Goal: Task Accomplishment & Management: Manage account settings

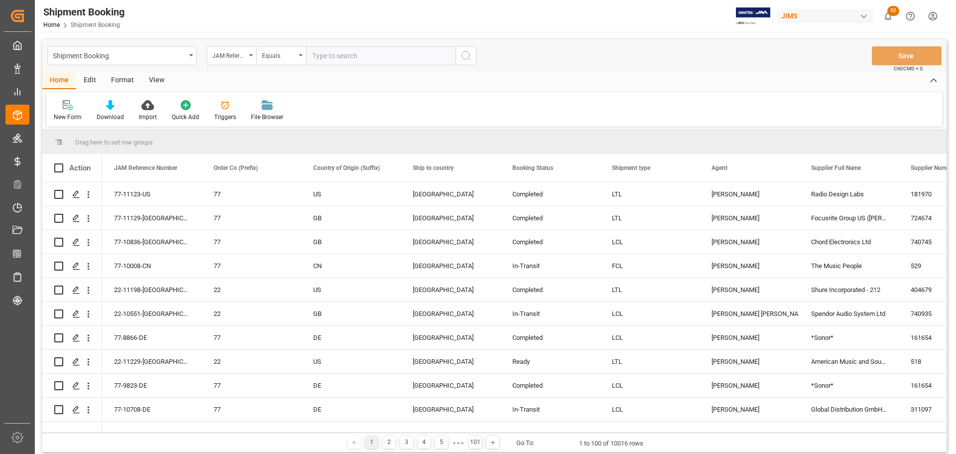
click at [319, 55] on input "text" at bounding box center [380, 55] width 149 height 19
paste input "77-11185-US"
type input "77-11185-US"
click at [456, 56] on button "search button" at bounding box center [466, 55] width 21 height 19
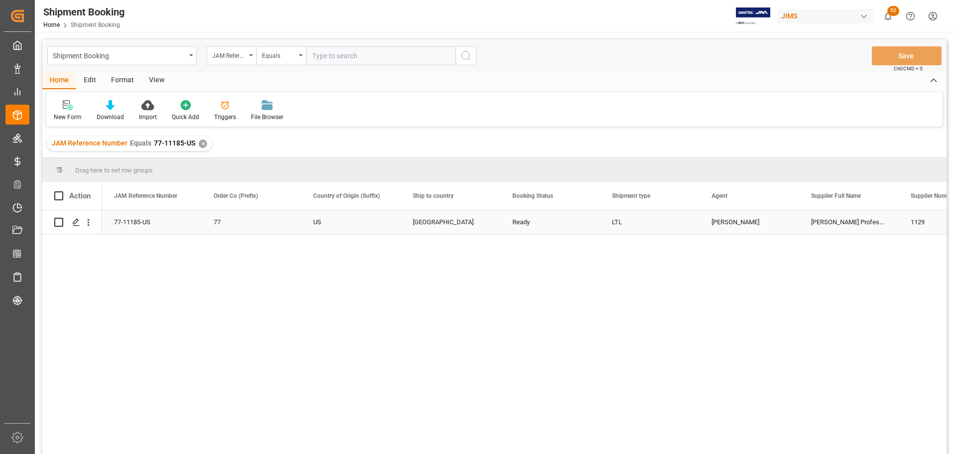
click at [735, 221] on div "Jacques Denis" at bounding box center [749, 222] width 76 height 23
click at [783, 228] on polyline "open menu" at bounding box center [781, 228] width 6 height 3
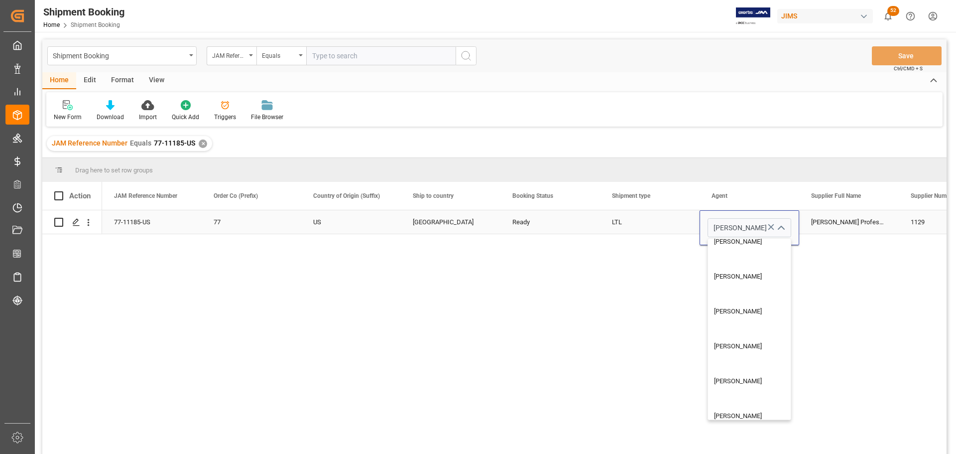
scroll to position [747, 0]
click at [737, 309] on div "Shyamala Mantha" at bounding box center [763, 310] width 111 height 35
type input "Shyamala Mantha"
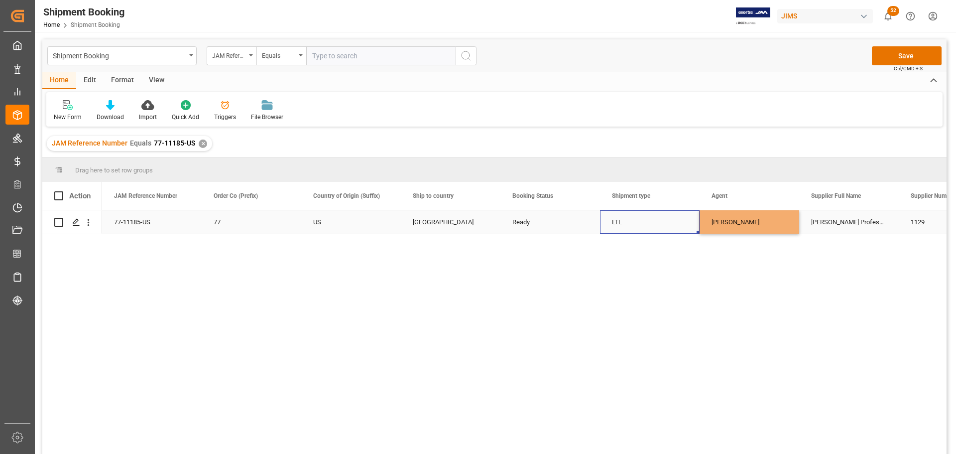
click at [657, 224] on div "LTL" at bounding box center [650, 222] width 76 height 23
click at [881, 51] on button "Save" at bounding box center [907, 55] width 70 height 19
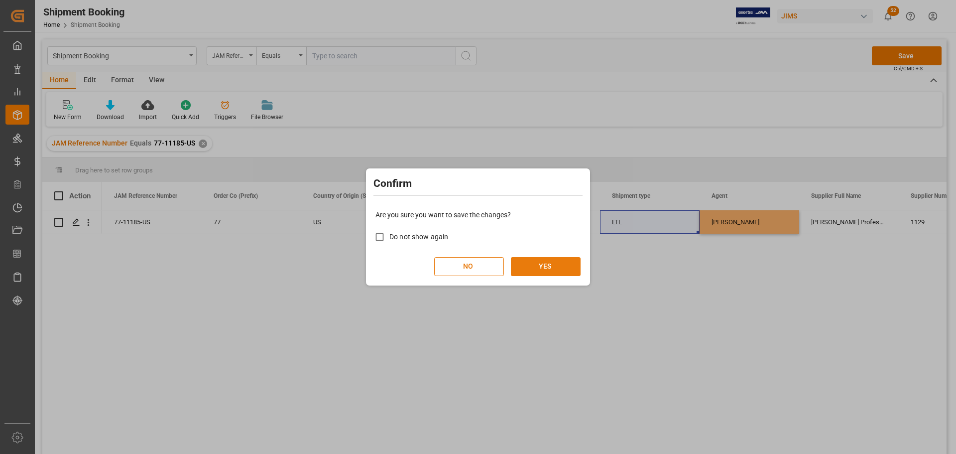
click at [560, 261] on button "YES" at bounding box center [546, 266] width 70 height 19
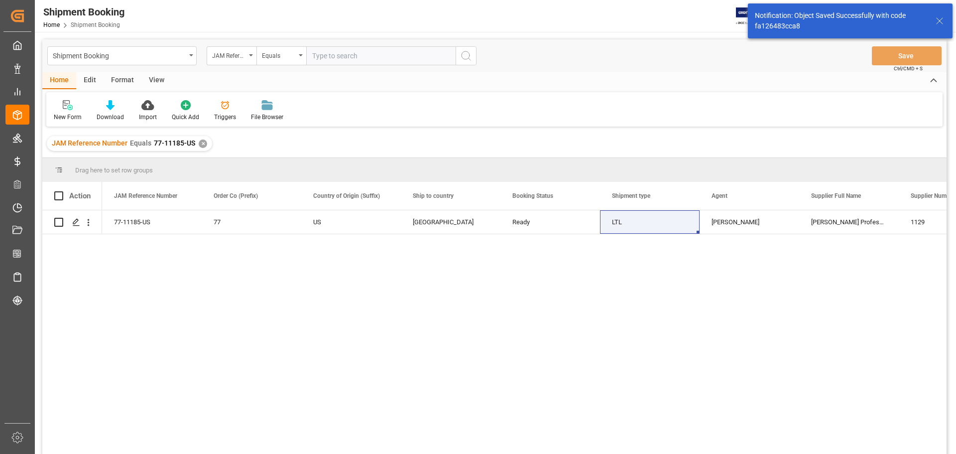
click at [145, 80] on div "View" at bounding box center [156, 80] width 30 height 17
click at [65, 112] on div "Default" at bounding box center [63, 111] width 34 height 22
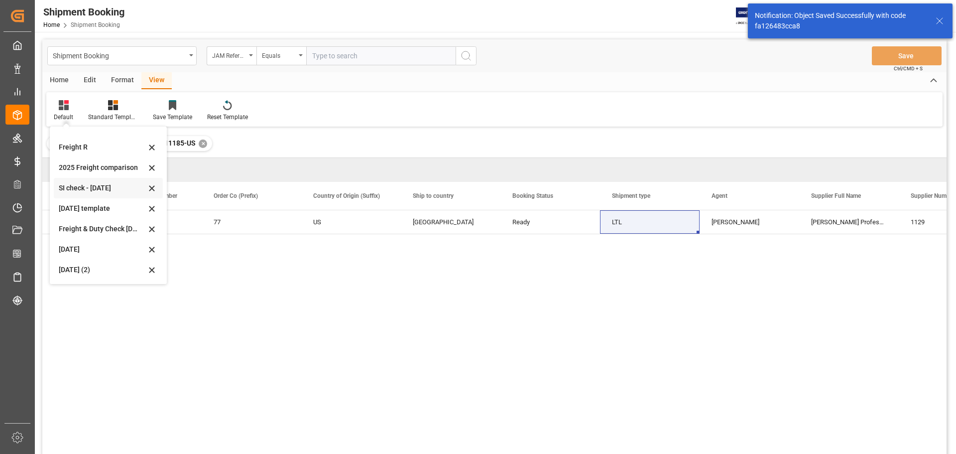
scroll to position [147, 0]
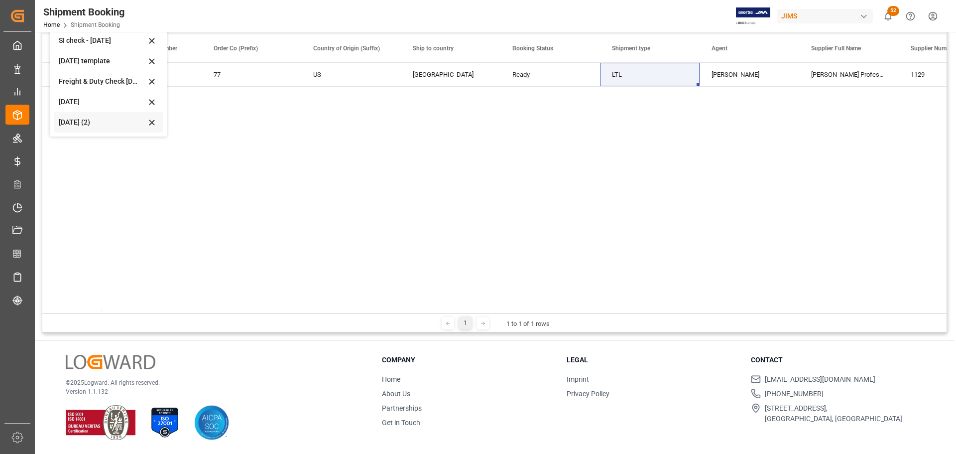
click at [75, 123] on div "Aug 2025 (2)" at bounding box center [102, 122] width 87 height 10
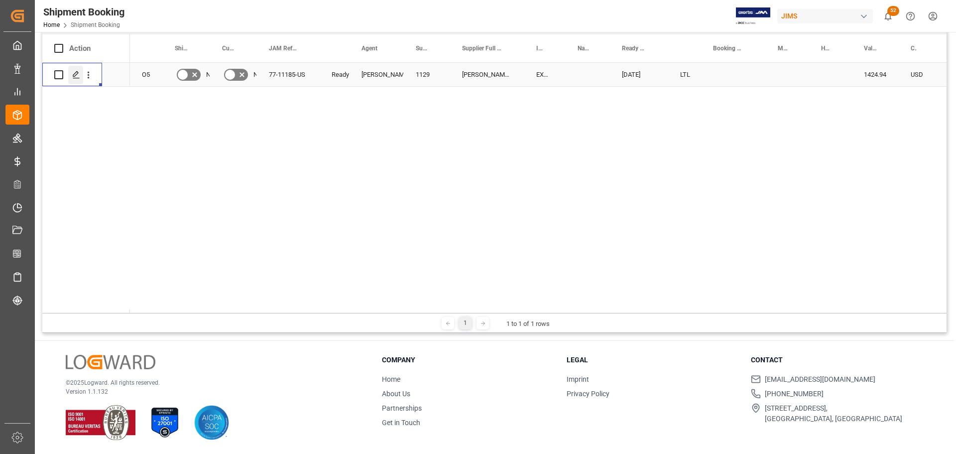
click at [80, 75] on icon "Press SPACE to select this row." at bounding box center [76, 75] width 8 height 8
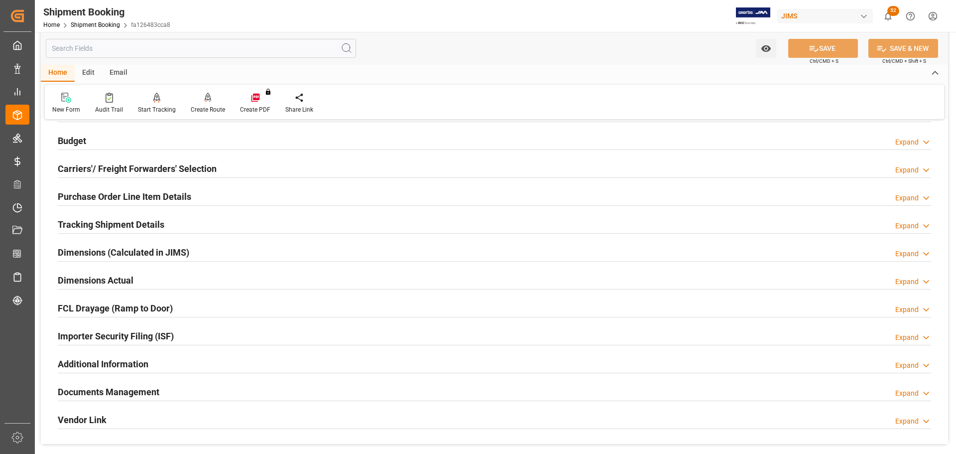
scroll to position [50, 0]
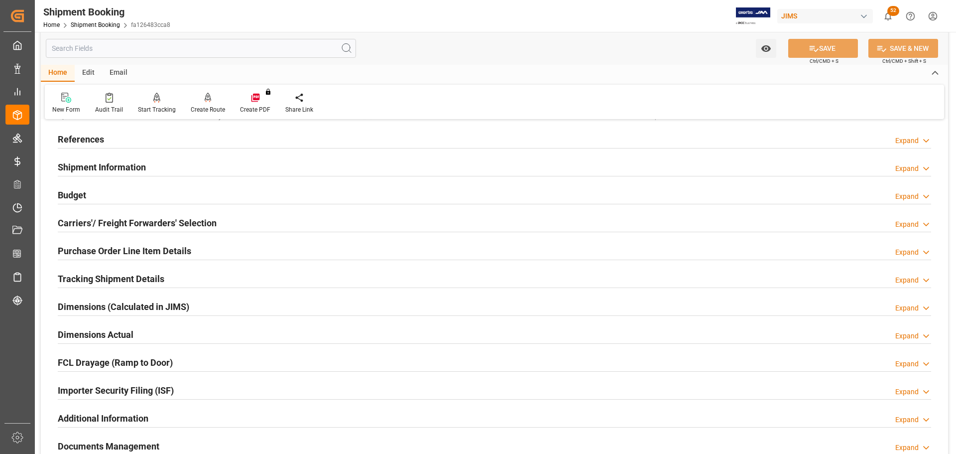
click at [126, 219] on h2 "Carriers'/ Freight Forwarders' Selection" at bounding box center [137, 222] width 159 height 13
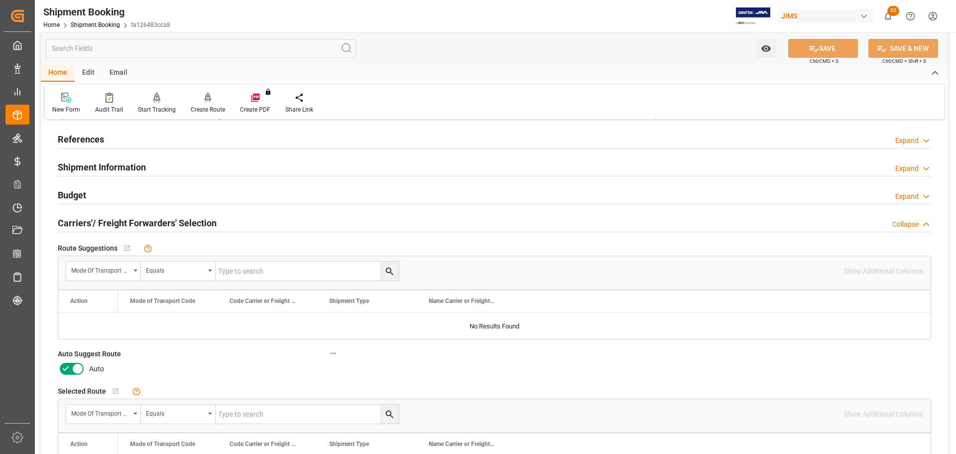
click at [70, 363] on icon at bounding box center [66, 368] width 12 height 12
click at [0, 0] on input "checkbox" at bounding box center [0, 0] width 0 height 0
click at [819, 47] on button "SAVE" at bounding box center [823, 48] width 70 height 19
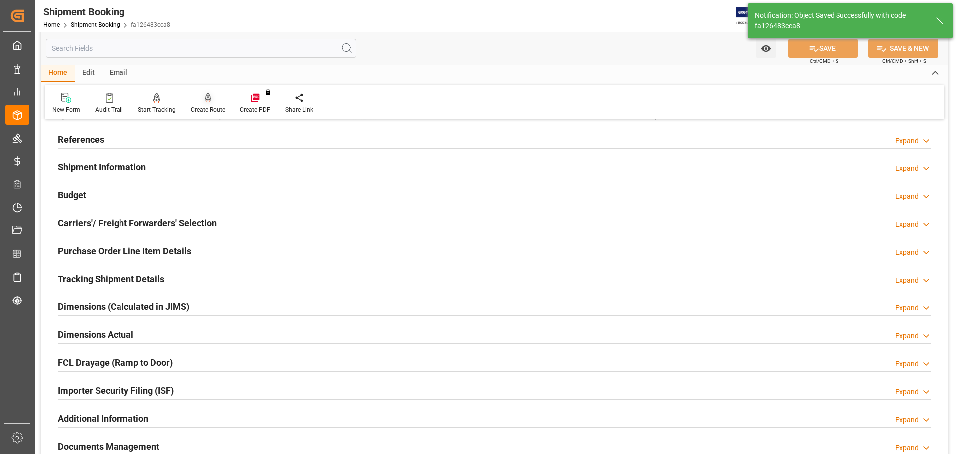
click at [210, 104] on div "Create Route" at bounding box center [207, 103] width 49 height 22
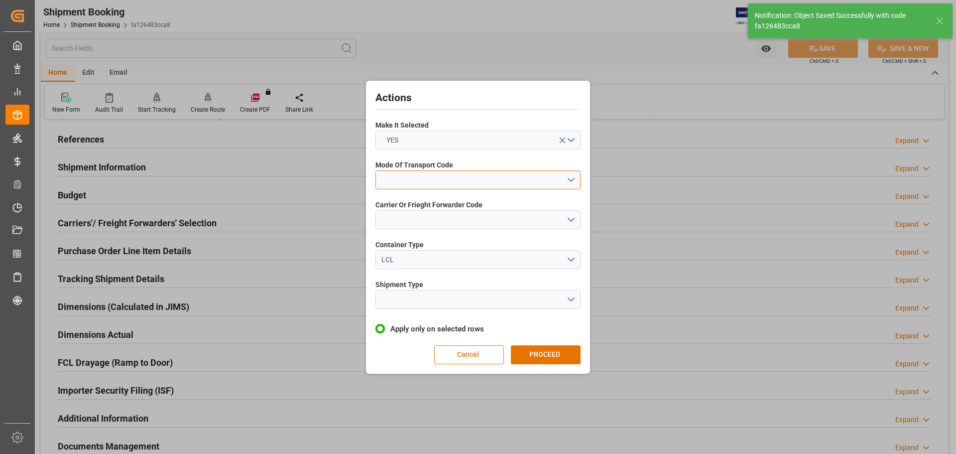
click at [422, 179] on button "open menu" at bounding box center [477, 179] width 205 height 19
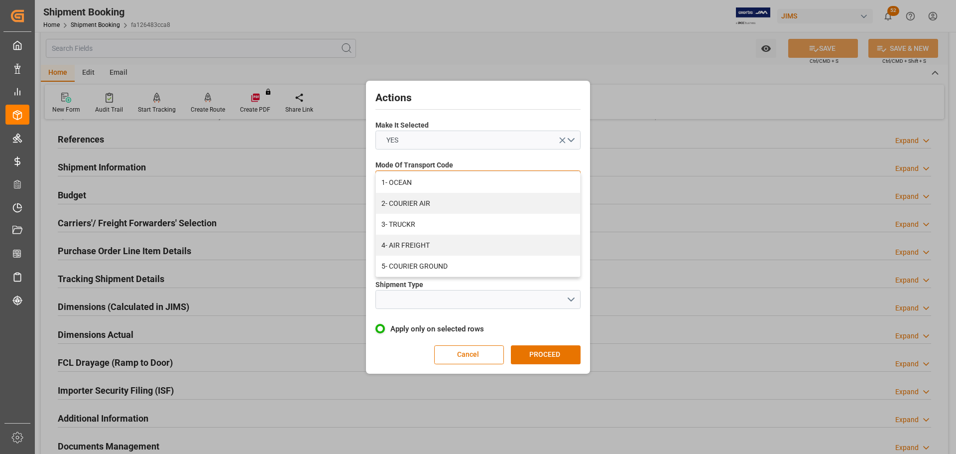
click at [431, 203] on div "2- COURIER AIR" at bounding box center [478, 203] width 204 height 21
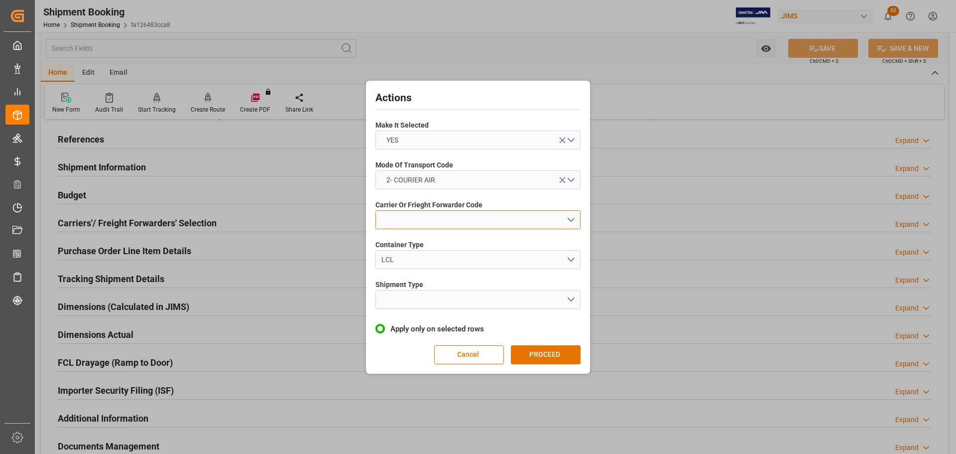
click at [429, 218] on button "open menu" at bounding box center [477, 219] width 205 height 19
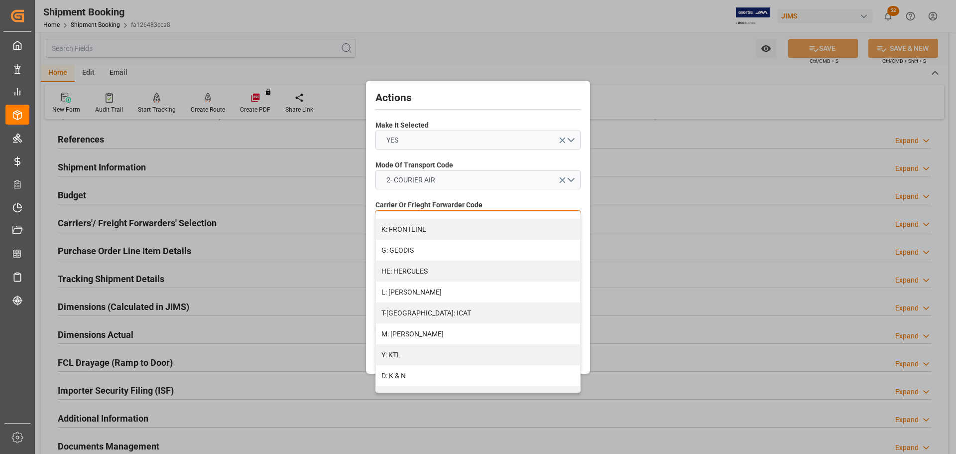
scroll to position [299, 0]
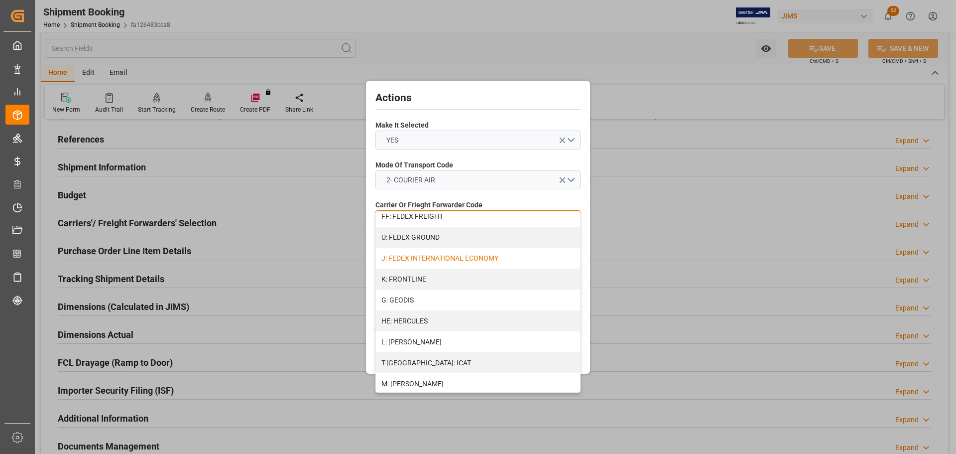
click at [462, 251] on div "J: FEDEX INTERNATIONAL ECONOMY" at bounding box center [478, 257] width 204 height 21
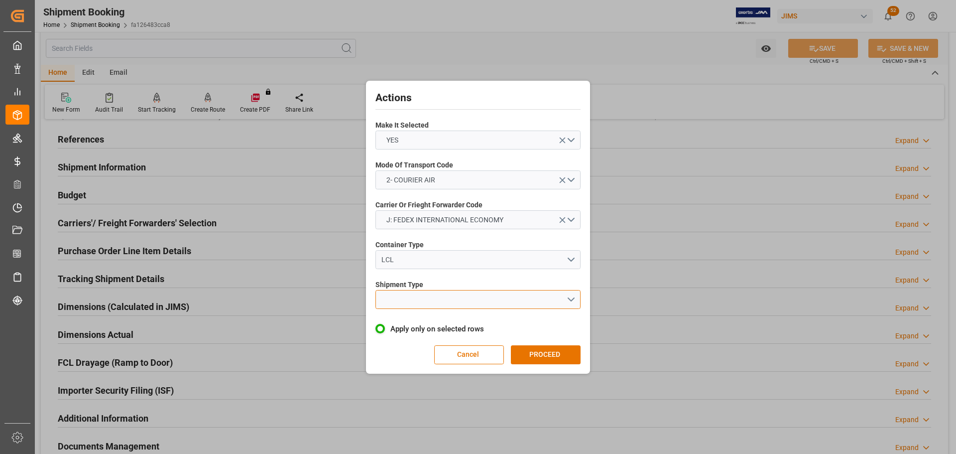
click at [417, 304] on button "open menu" at bounding box center [477, 299] width 205 height 19
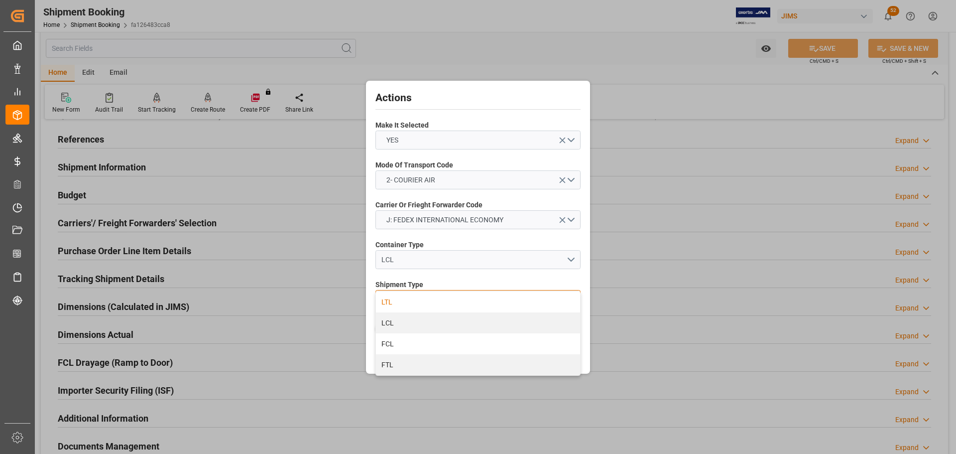
click at [397, 299] on div "LTL" at bounding box center [478, 301] width 204 height 21
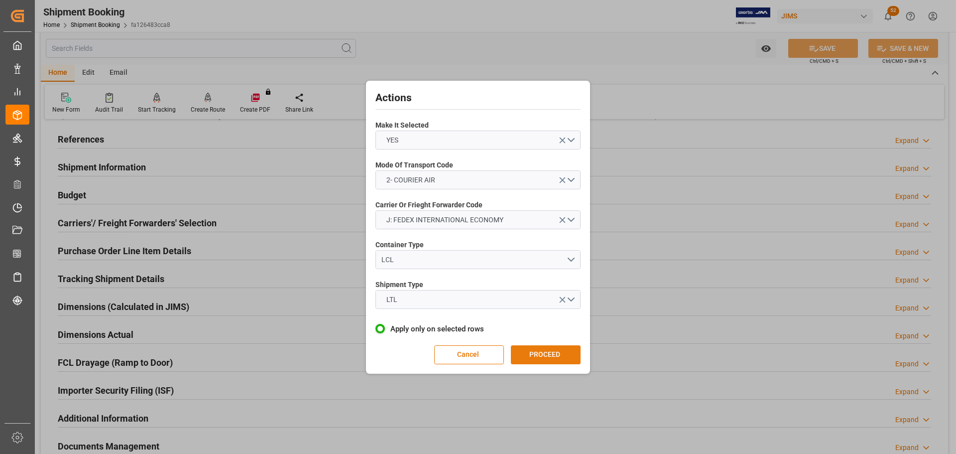
click at [542, 351] on button "PROCEED" at bounding box center [546, 354] width 70 height 19
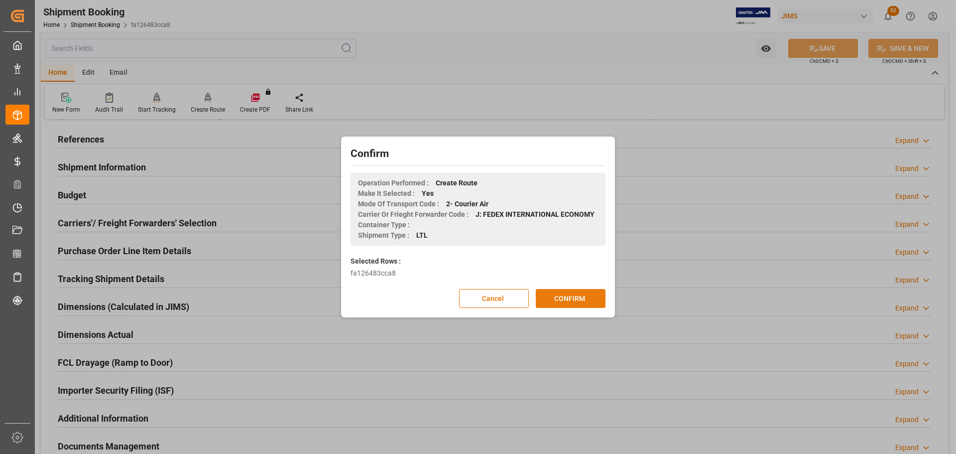
click at [558, 294] on button "CONFIRM" at bounding box center [571, 298] width 70 height 19
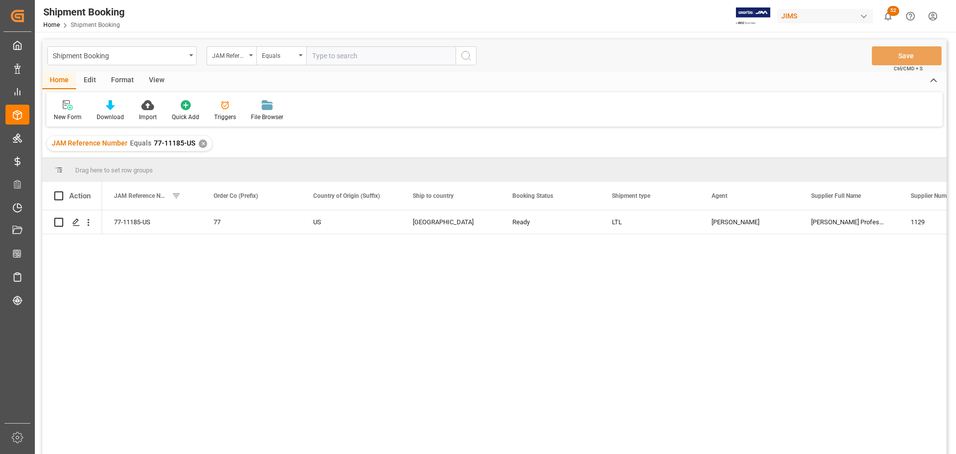
click at [151, 79] on div "View" at bounding box center [156, 80] width 30 height 17
click at [69, 116] on div "Default" at bounding box center [63, 117] width 19 height 9
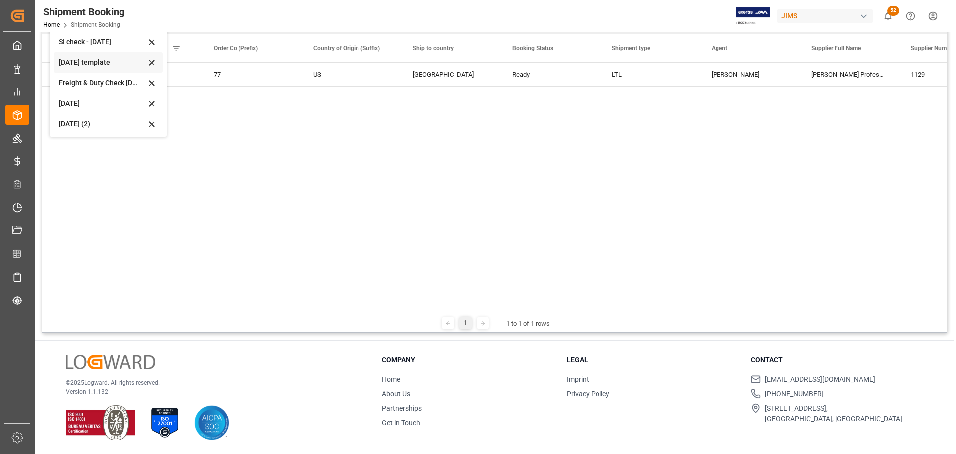
scroll to position [75, 0]
click at [82, 119] on div "[DATE] (2)" at bounding box center [102, 122] width 87 height 10
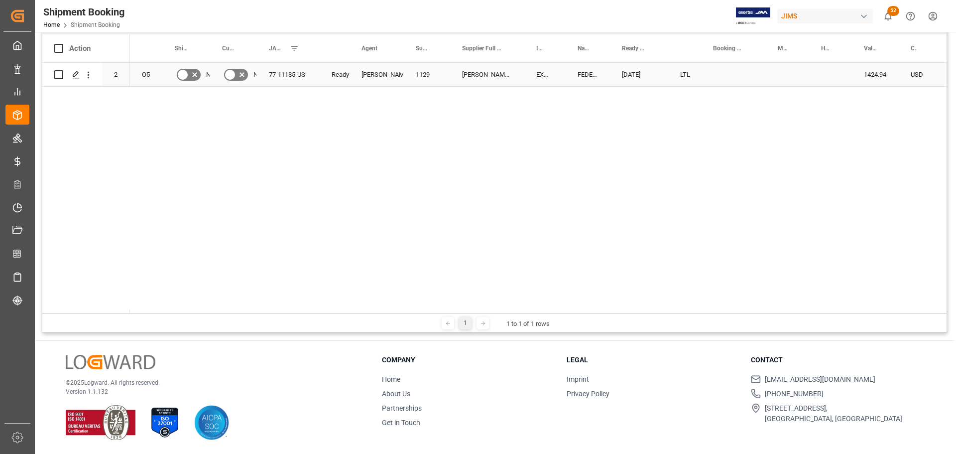
click at [728, 72] on div "Press SPACE to select this row." at bounding box center [733, 74] width 65 height 23
click at [728, 71] on div "Press SPACE to select this row." at bounding box center [733, 74] width 65 height 23
click at [729, 75] on input "Press SPACE to select this row." at bounding box center [733, 80] width 49 height 19
paste input "77-11185-US"
type input "77-11185-US"
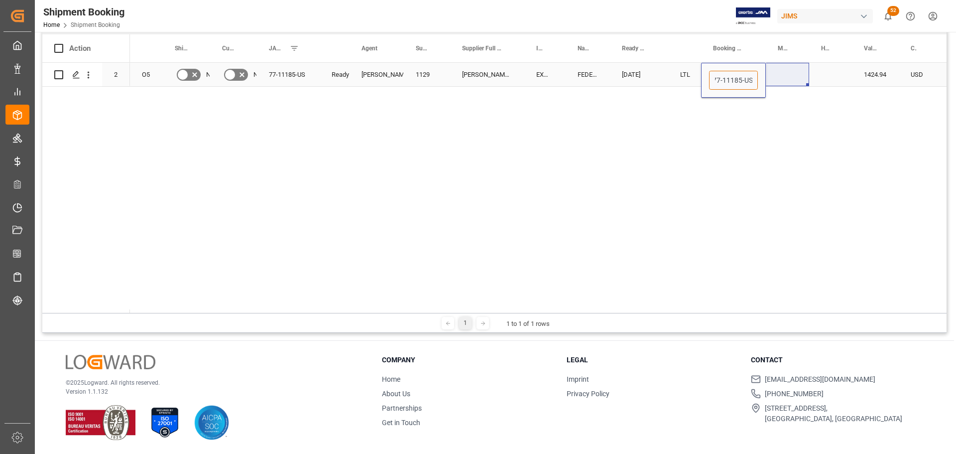
scroll to position [0, 2]
drag, startPoint x: 711, startPoint y: 78, endPoint x: 780, endPoint y: 85, distance: 69.1
click at [725, 78] on input "Press SPACE to select this row." at bounding box center [733, 80] width 49 height 19
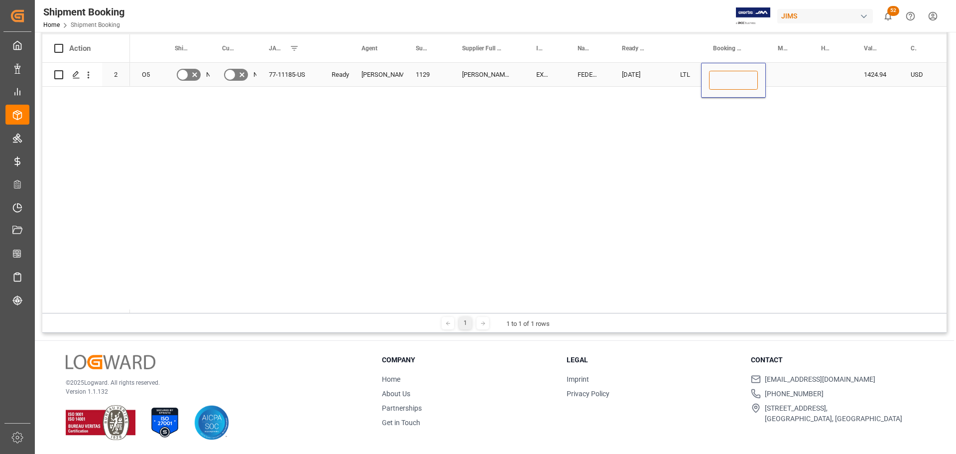
paste input "458748795320"
type input "458748795320"
click at [801, 71] on div "Press SPACE to select this row." at bounding box center [787, 74] width 43 height 23
click at [741, 73] on div "458748795320" at bounding box center [733, 74] width 65 height 23
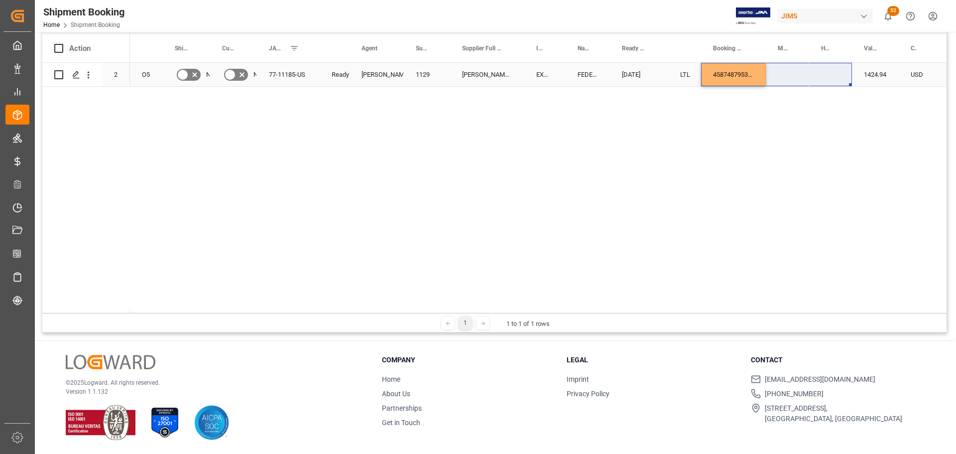
drag, startPoint x: 762, startPoint y: 85, endPoint x: 810, endPoint y: 79, distance: 47.6
click at [743, 103] on div "O5 No No 77-11185-US Ready Shyamala Mantha 1129 Harman Professional, Inc. EXW F…" at bounding box center [538, 188] width 816 height 250
click at [738, 75] on div "458748795320" at bounding box center [733, 74] width 65 height 23
drag, startPoint x: 765, startPoint y: 86, endPoint x: 816, endPoint y: 82, distance: 51.4
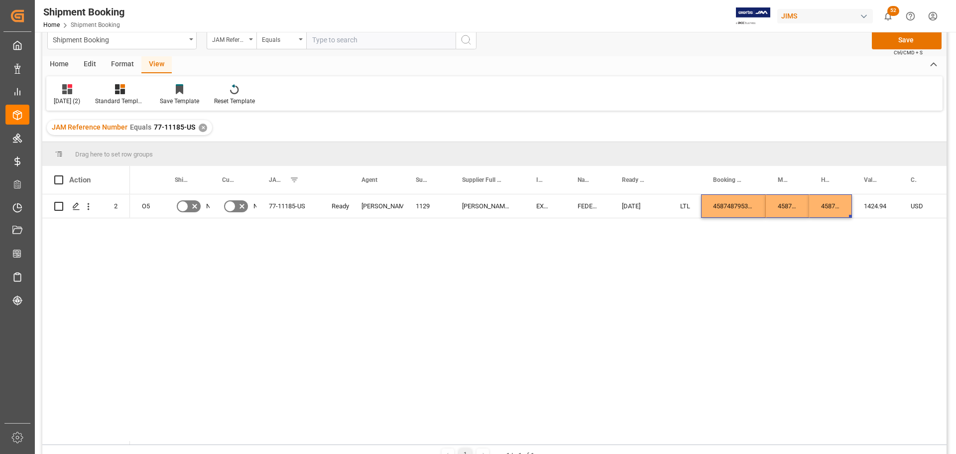
scroll to position [0, 0]
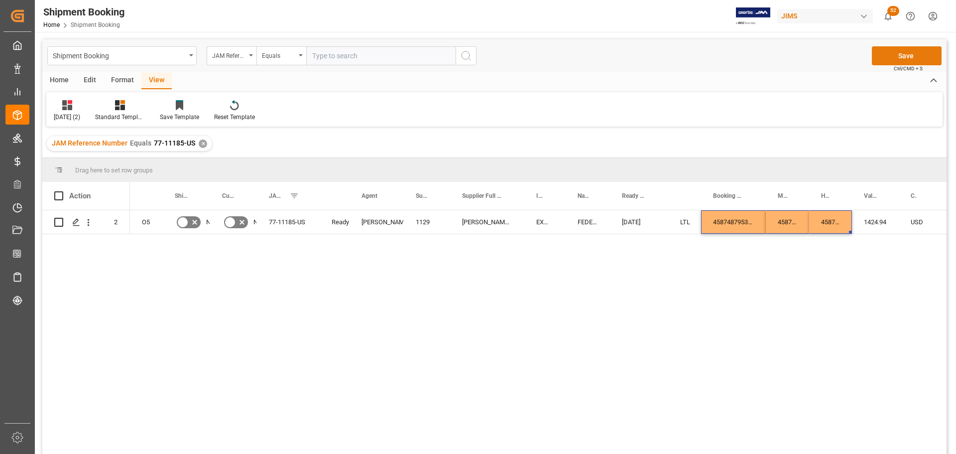
click at [902, 53] on button "Save" at bounding box center [907, 55] width 70 height 19
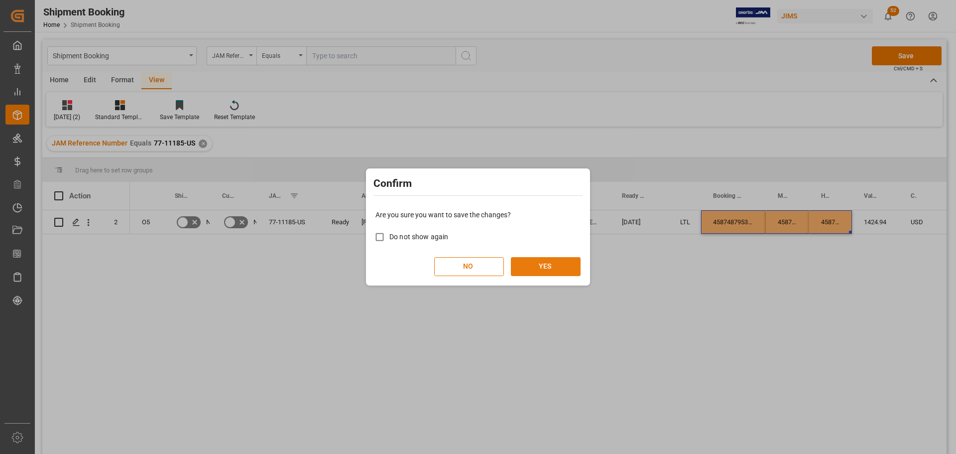
click at [541, 267] on button "YES" at bounding box center [546, 266] width 70 height 19
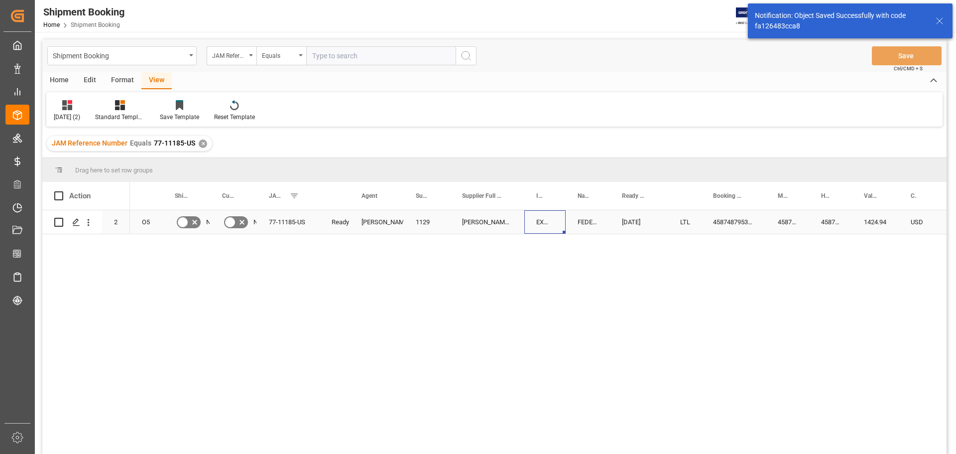
click at [564, 222] on div "EXW Fontana CA US" at bounding box center [544, 221] width 41 height 23
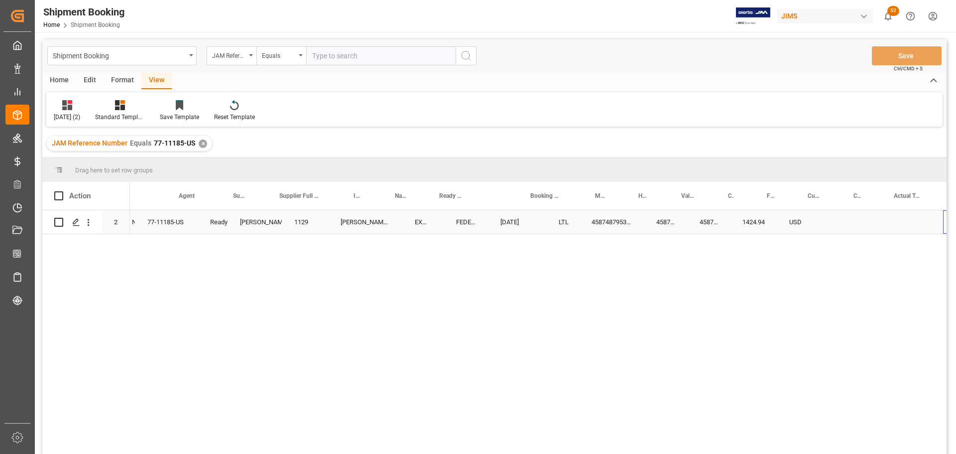
scroll to position [0, 183]
click at [769, 218] on div "Press SPACE to select this row." at bounding box center [775, 221] width 41 height 23
click at [773, 221] on input "Press SPACE to select this row." at bounding box center [775, 227] width 25 height 19
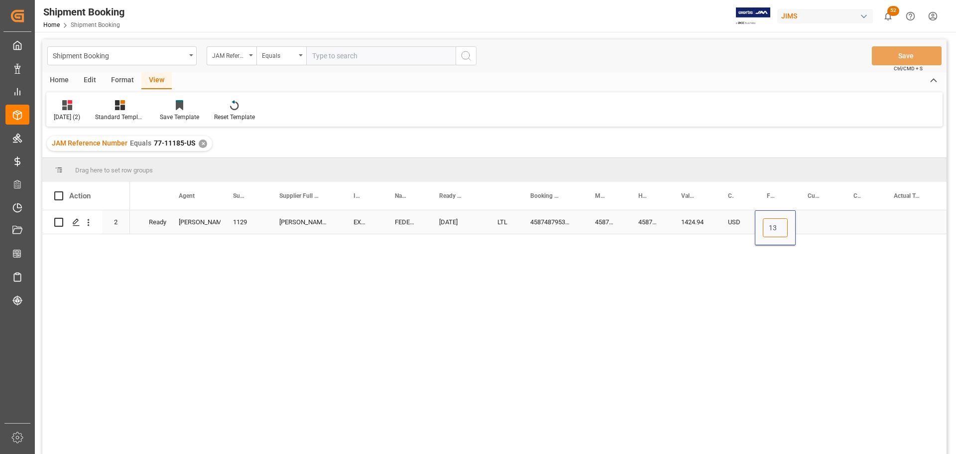
type input "130"
click at [814, 219] on div "Press SPACE to select this row." at bounding box center [819, 221] width 46 height 23
type input "USD"
click at [862, 219] on div "Press SPACE to select this row." at bounding box center [861, 221] width 40 height 23
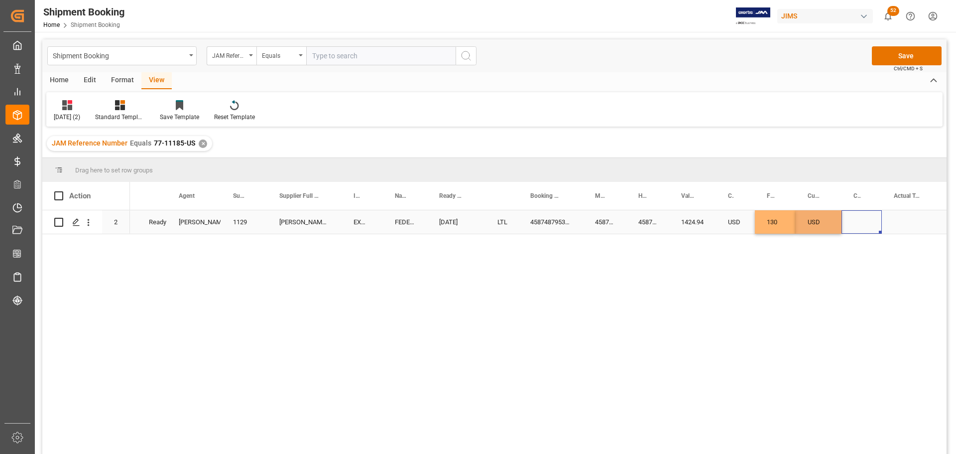
click at [863, 217] on div "Press SPACE to select this row." at bounding box center [861, 221] width 40 height 23
click at [706, 218] on div "1424.94" at bounding box center [692, 221] width 47 height 23
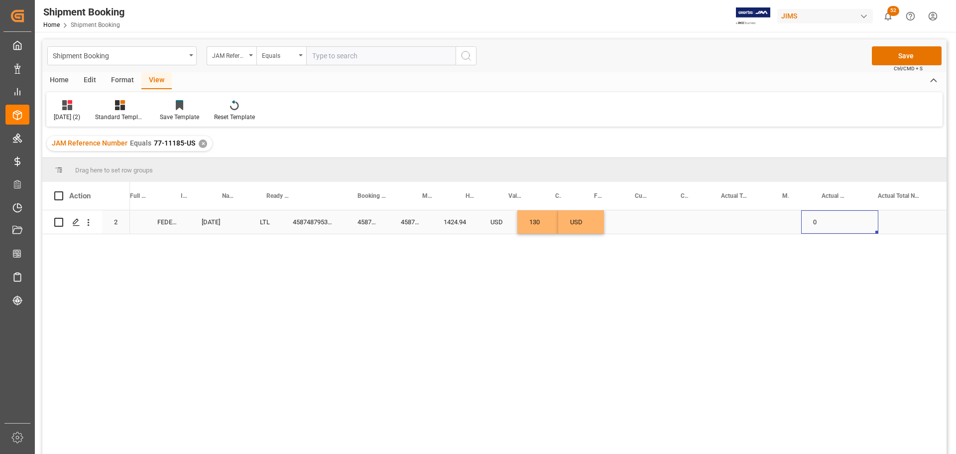
scroll to position [0, 420]
click at [661, 218] on div "Press SPACE to select this row." at bounding box center [674, 221] width 61 height 23
click at [667, 228] on input "Press SPACE to select this row." at bounding box center [674, 227] width 45 height 19
type input "11"
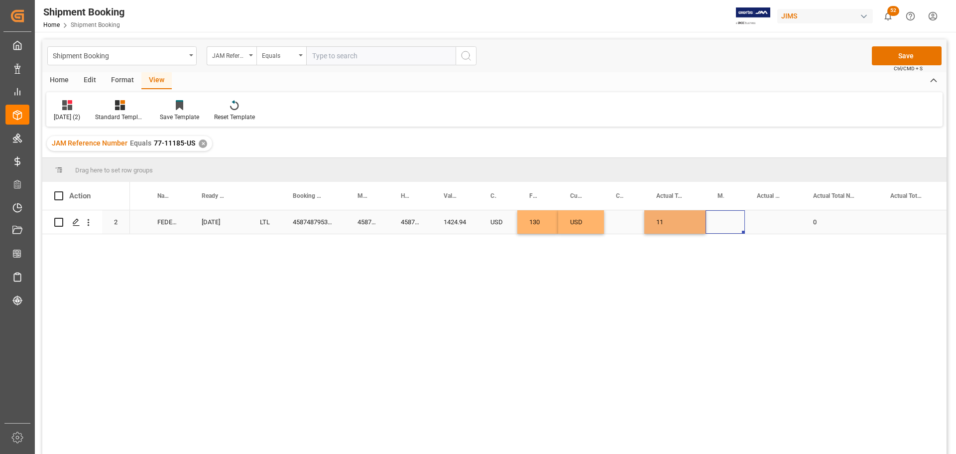
click at [718, 223] on div "Press SPACE to select this row." at bounding box center [724, 221] width 39 height 23
click at [720, 223] on div "Press SPACE to select this row." at bounding box center [724, 221] width 39 height 23
click at [724, 230] on icon "open menu" at bounding box center [726, 228] width 12 height 12
click at [723, 254] on div "KG" at bounding box center [725, 255] width 22 height 35
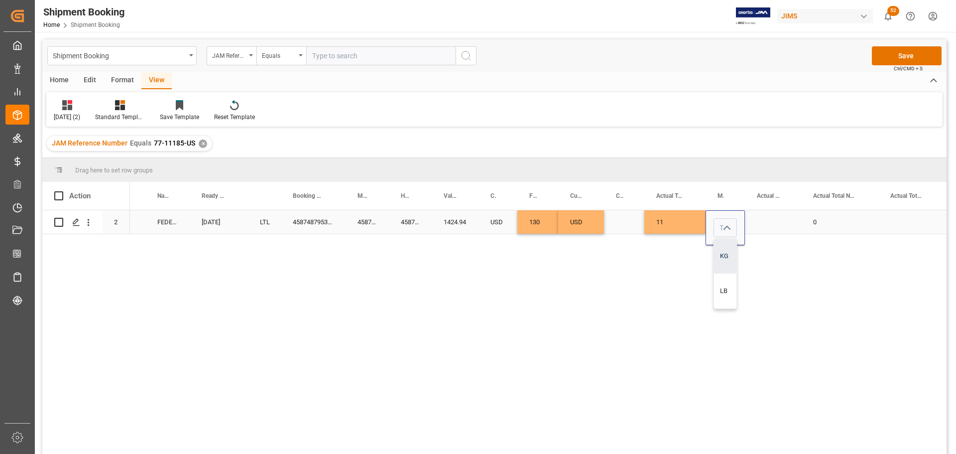
type input "KG"
click at [759, 215] on div "Press SPACE to select this row." at bounding box center [773, 221] width 56 height 23
click at [759, 217] on div "Press SPACE to select this row." at bounding box center [773, 221] width 56 height 23
click at [766, 228] on div "Press SPACE to select this row." at bounding box center [773, 221] width 56 height 23
click at [768, 224] on div "Press SPACE to select this row." at bounding box center [773, 221] width 56 height 23
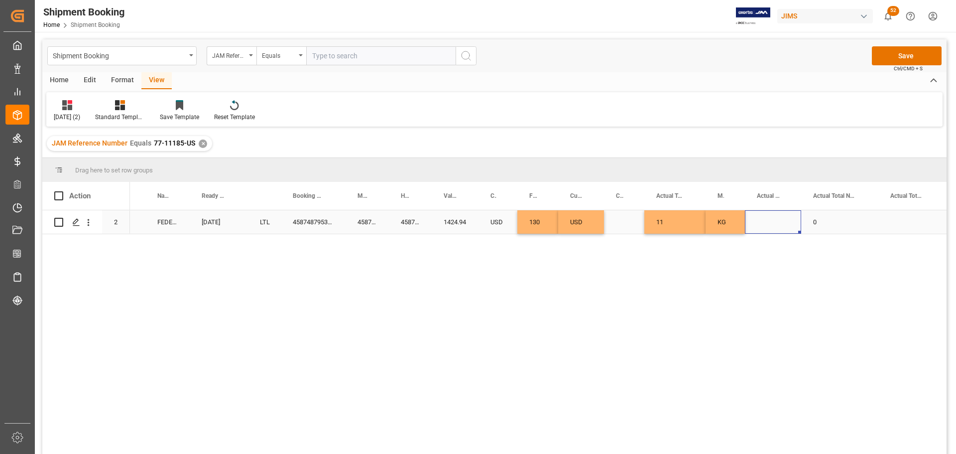
click at [768, 223] on div "Press SPACE to select this row." at bounding box center [773, 221] width 56 height 23
click at [773, 225] on input "Press SPACE to select this row." at bounding box center [773, 227] width 40 height 19
type input "1"
click at [858, 215] on div "0" at bounding box center [839, 221] width 77 height 23
click at [909, 51] on button "Save" at bounding box center [907, 55] width 70 height 19
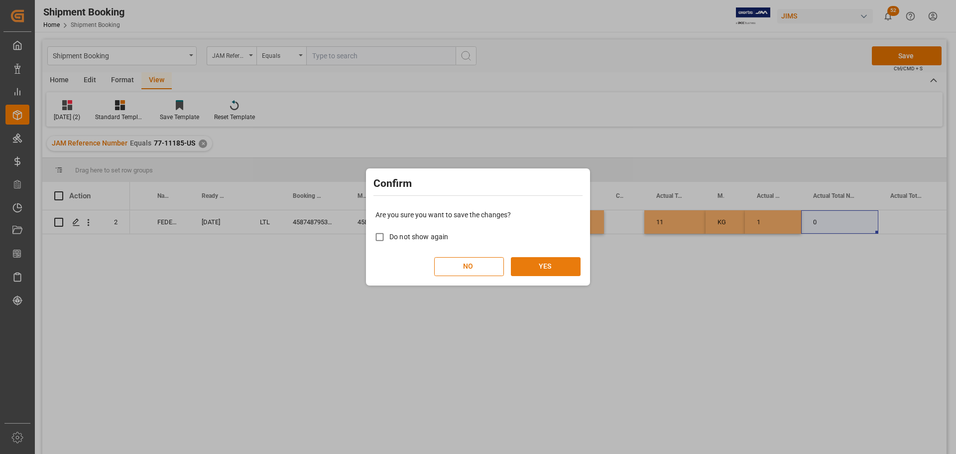
click at [541, 264] on button "YES" at bounding box center [546, 266] width 70 height 19
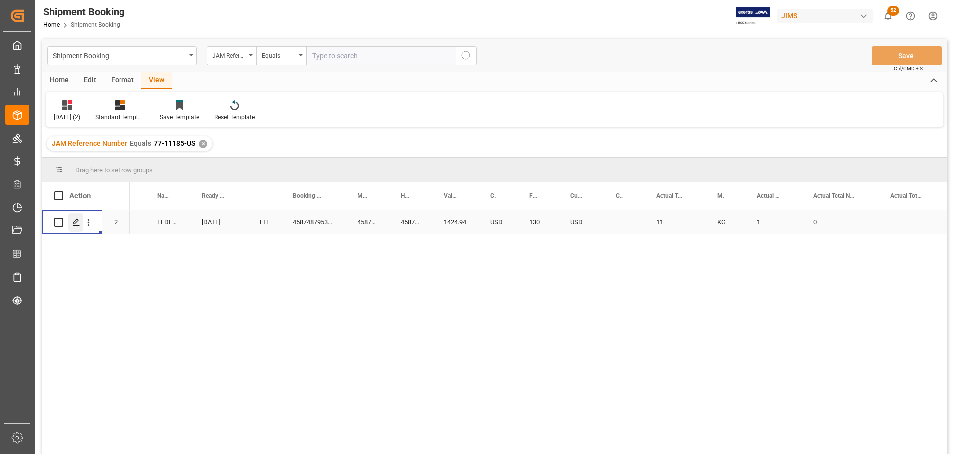
click at [77, 225] on icon "Press SPACE to select this row." at bounding box center [76, 222] width 8 height 8
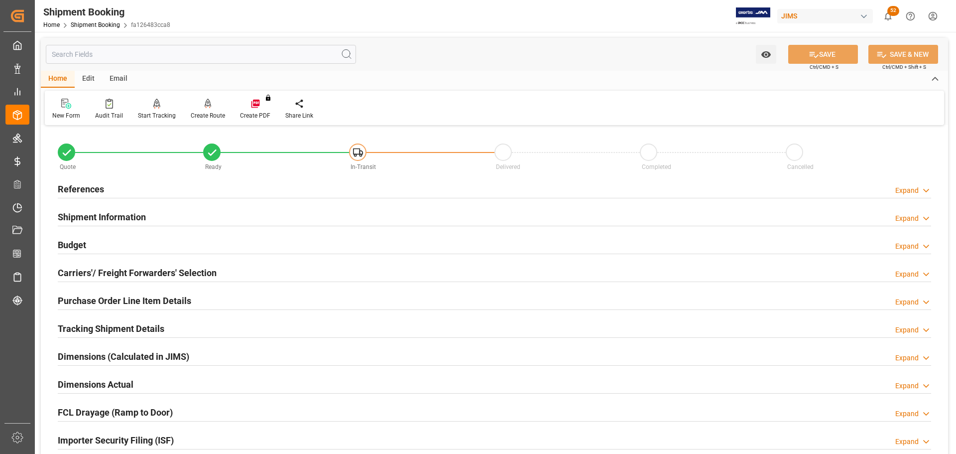
click at [80, 241] on h2 "Budget" at bounding box center [72, 244] width 28 height 13
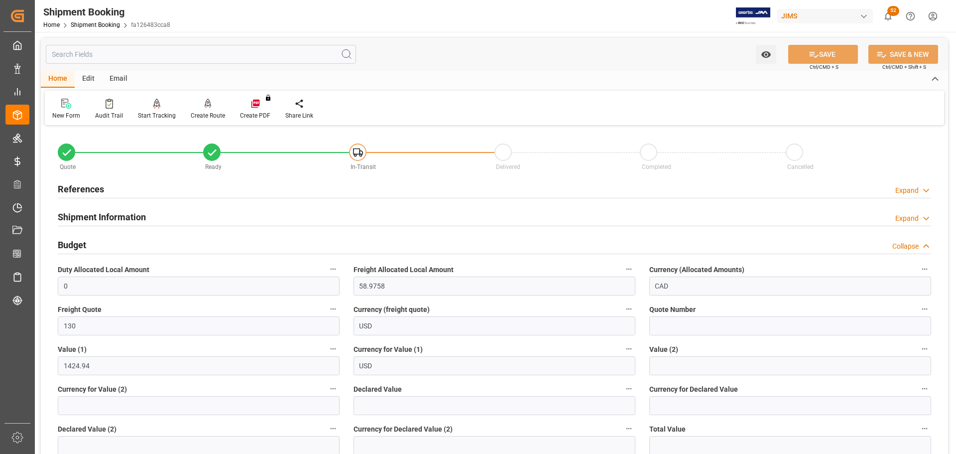
click at [80, 241] on h2 "Budget" at bounding box center [72, 244] width 28 height 13
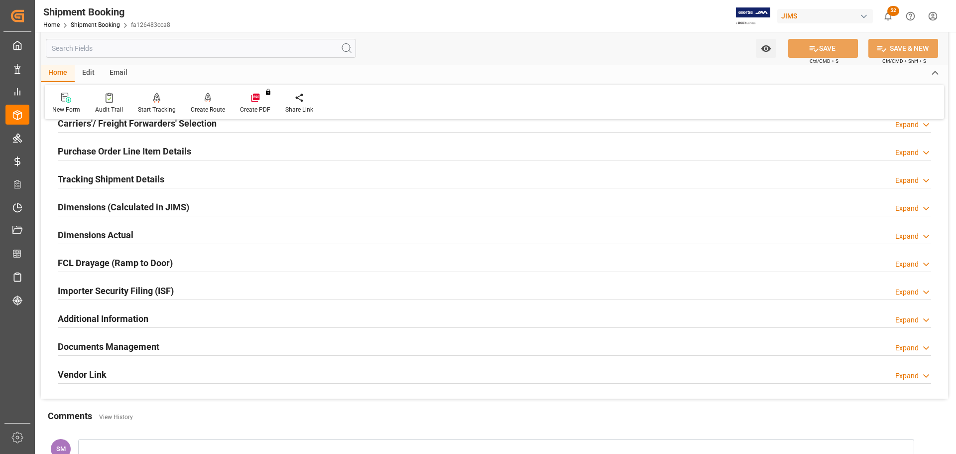
scroll to position [294, 0]
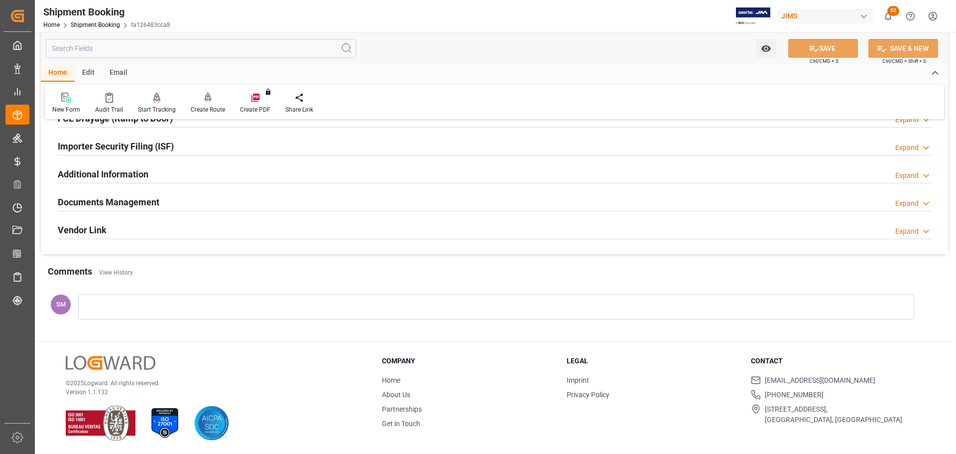
click at [87, 198] on h2 "Documents Management" at bounding box center [109, 201] width 102 height 13
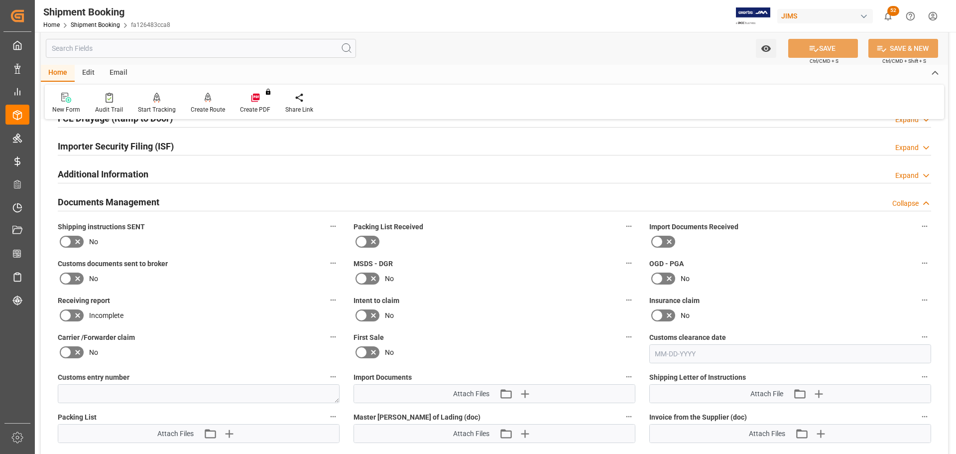
scroll to position [443, 0]
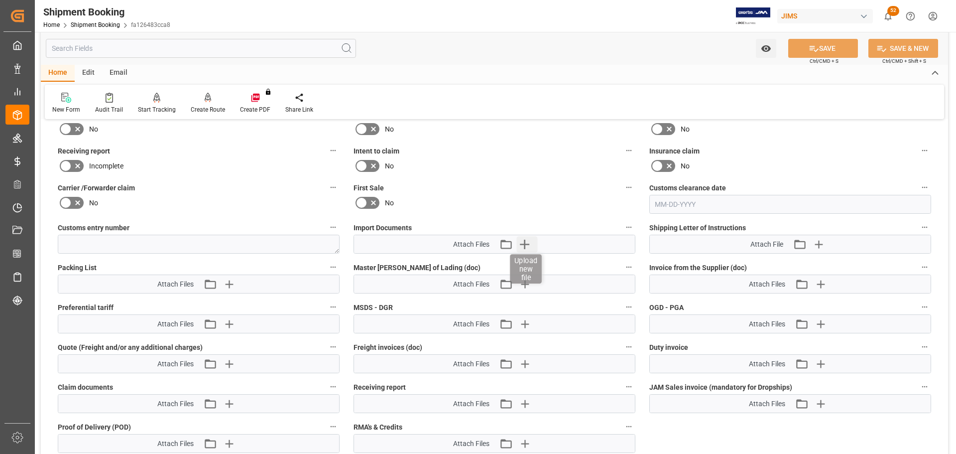
click at [524, 242] on icon "button" at bounding box center [524, 243] width 9 height 9
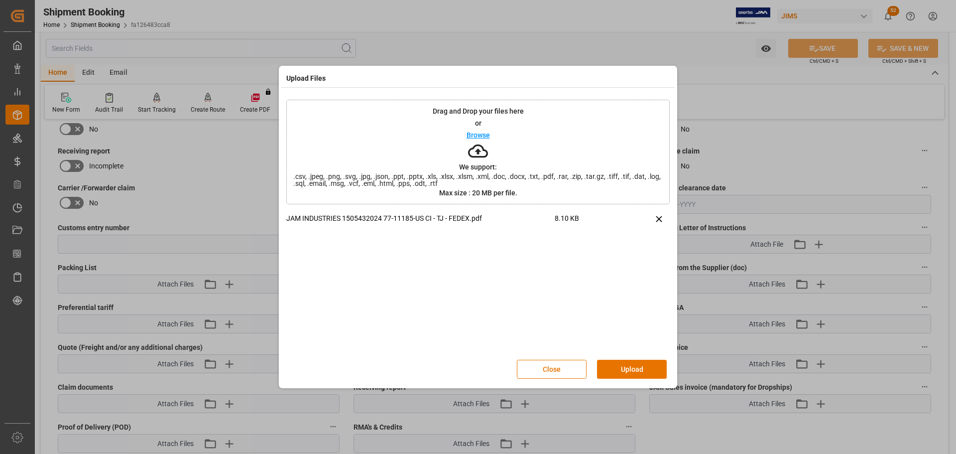
click at [623, 367] on button "Upload" at bounding box center [632, 368] width 70 height 19
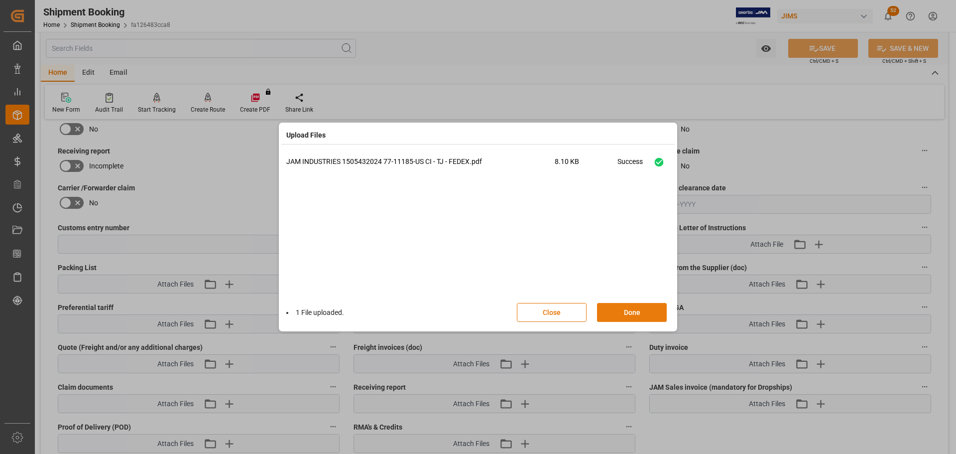
click at [640, 310] on button "Done" at bounding box center [632, 312] width 70 height 19
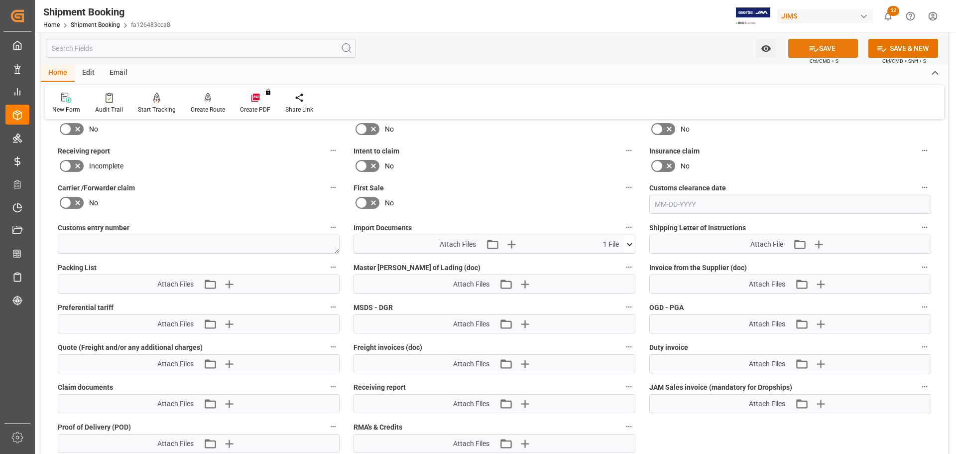
click at [840, 45] on button "SAVE" at bounding box center [823, 48] width 70 height 19
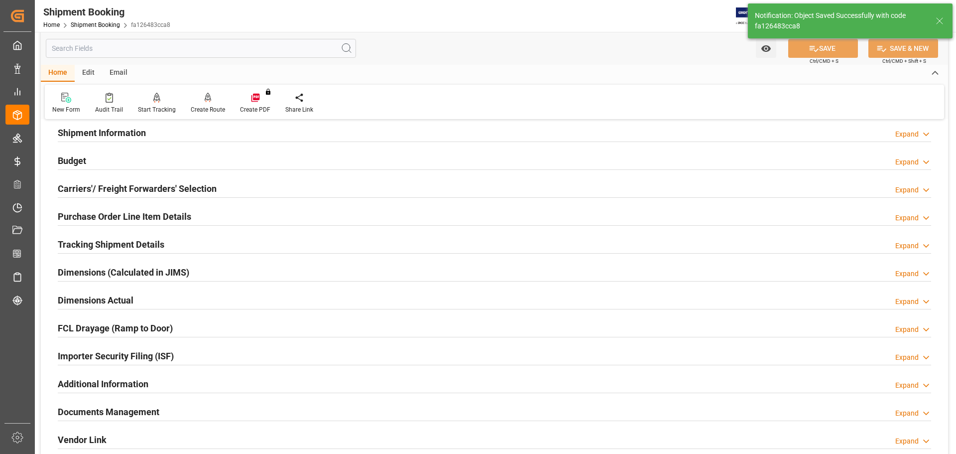
scroll to position [0, 0]
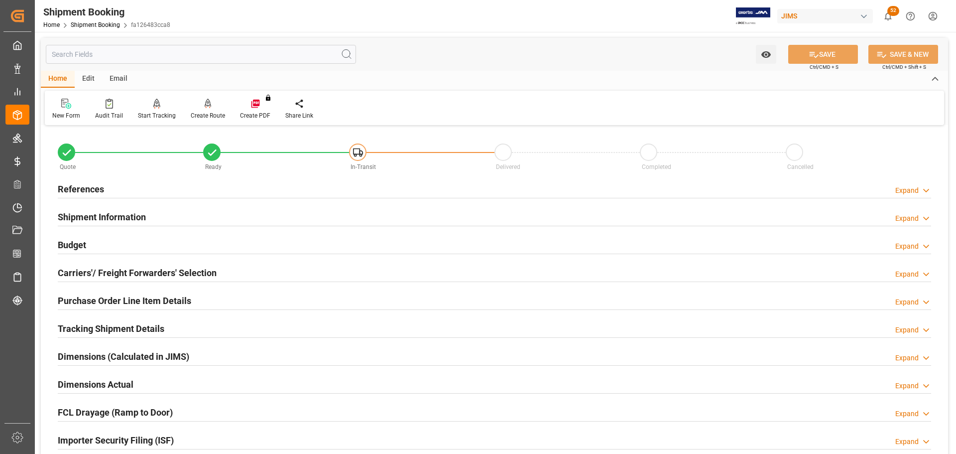
click at [105, 323] on h2 "Tracking Shipment Details" at bounding box center [111, 328] width 107 height 13
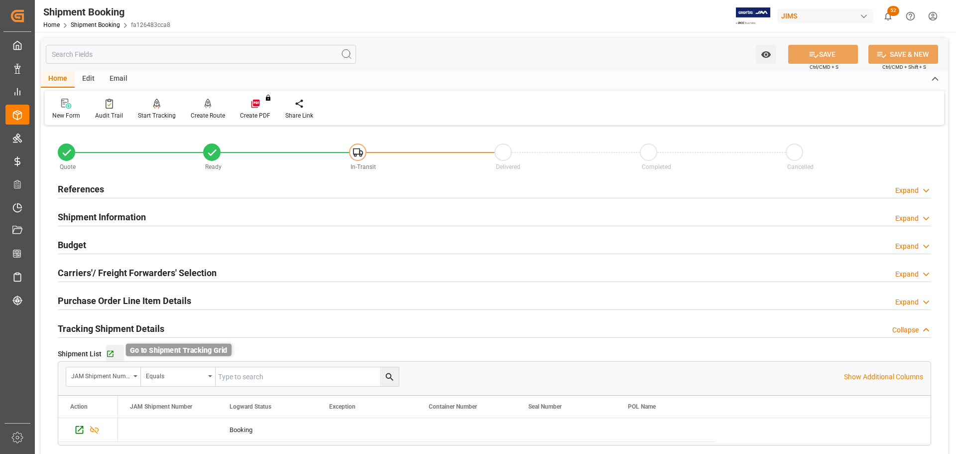
click at [110, 351] on icon "button" at bounding box center [110, 353] width 8 height 8
click at [68, 184] on h2 "References" at bounding box center [81, 188] width 46 height 13
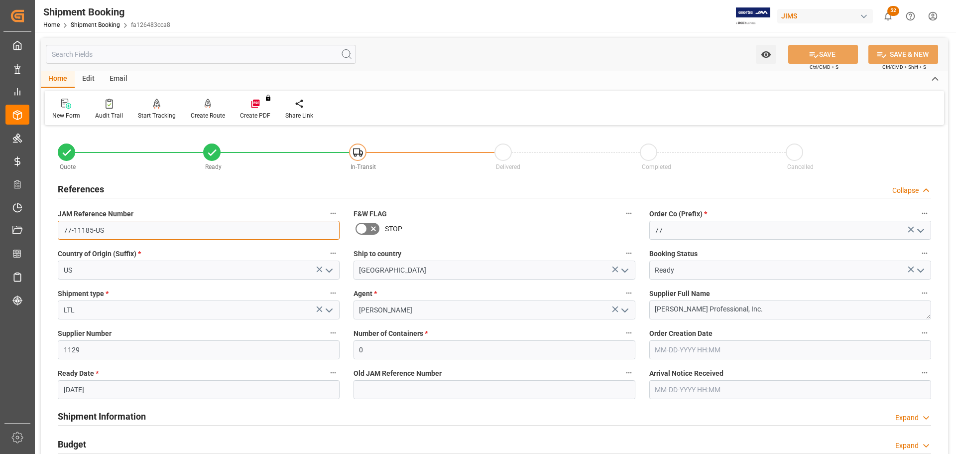
drag, startPoint x: 111, startPoint y: 232, endPoint x: 40, endPoint y: 232, distance: 70.2
click at [99, 25] on link "Shipment Booking" at bounding box center [95, 24] width 49 height 7
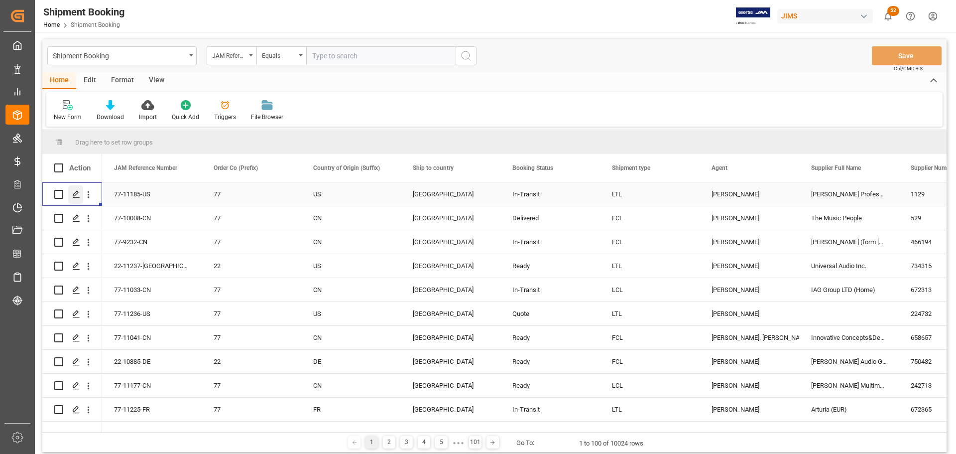
click at [78, 195] on icon "Press SPACE to select this row." at bounding box center [76, 194] width 8 height 8
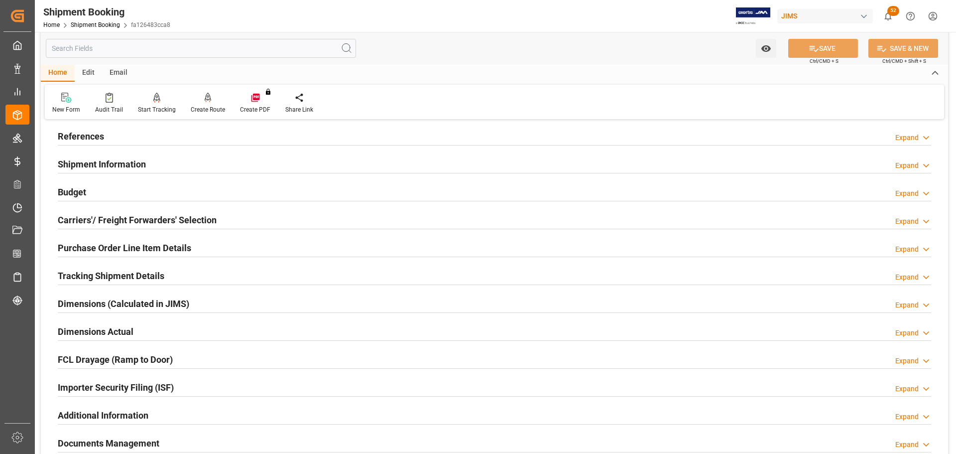
scroll to position [100, 0]
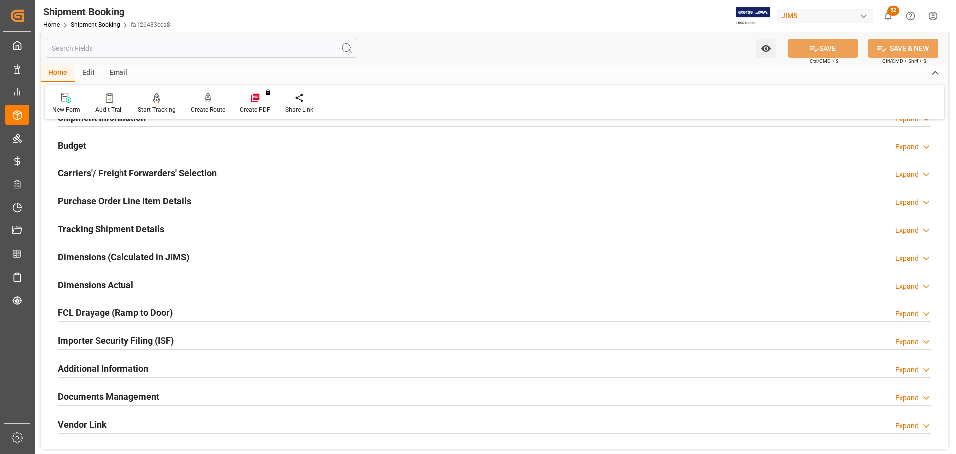
click at [89, 393] on h2 "Documents Management" at bounding box center [109, 395] width 102 height 13
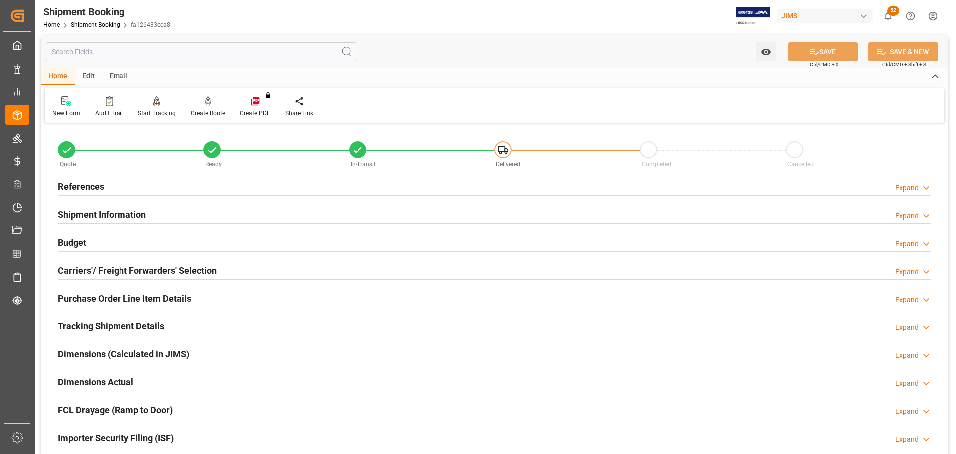
scroll to position [0, 0]
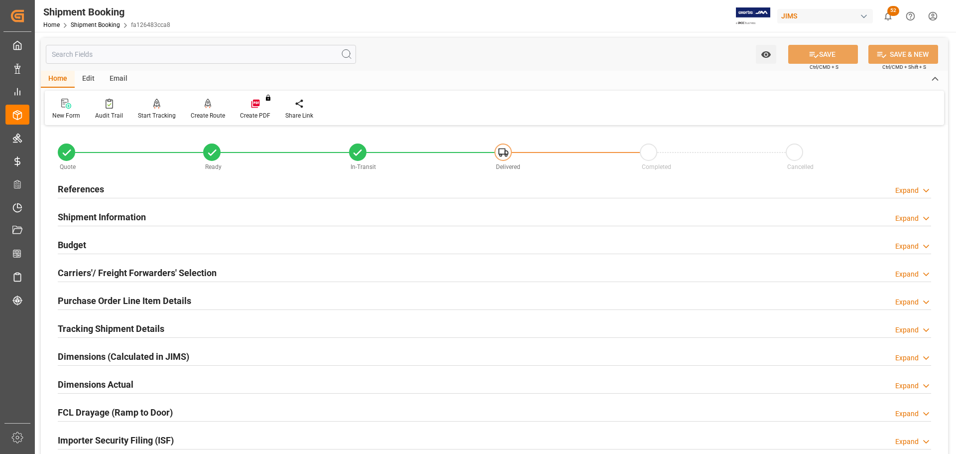
click at [152, 300] on h2 "Purchase Order Line Item Details" at bounding box center [124, 300] width 133 height 13
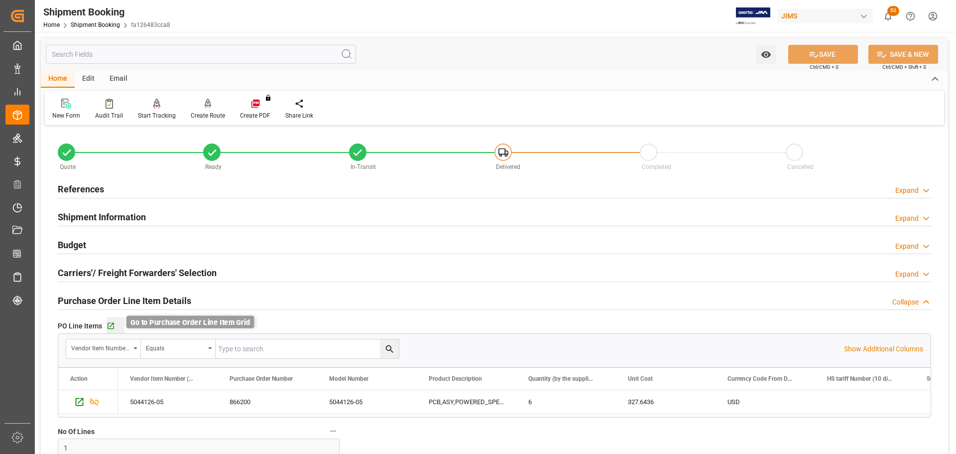
click at [108, 327] on icon "button" at bounding box center [111, 326] width 6 height 6
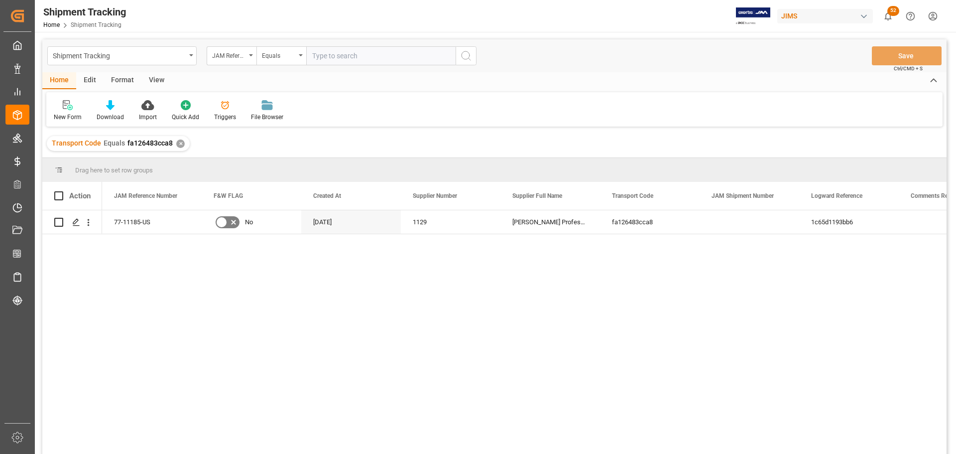
click at [148, 79] on div "View" at bounding box center [156, 80] width 30 height 17
click at [66, 112] on div "Default" at bounding box center [63, 111] width 34 height 22
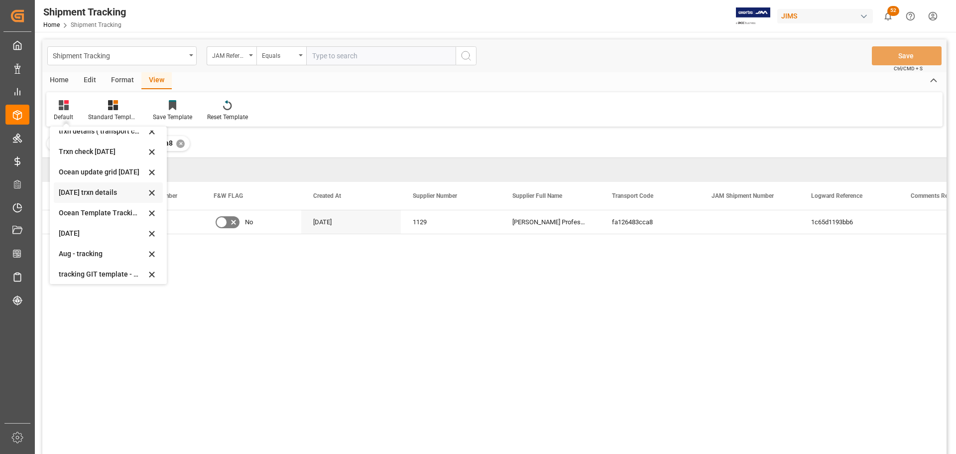
scroll to position [157, 0]
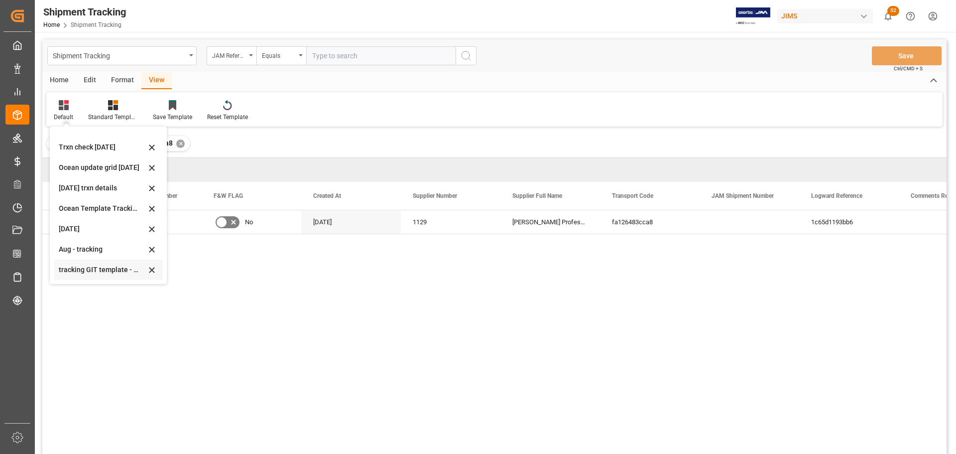
click at [71, 267] on div "tracking GIT template - Rev" at bounding box center [102, 269] width 87 height 10
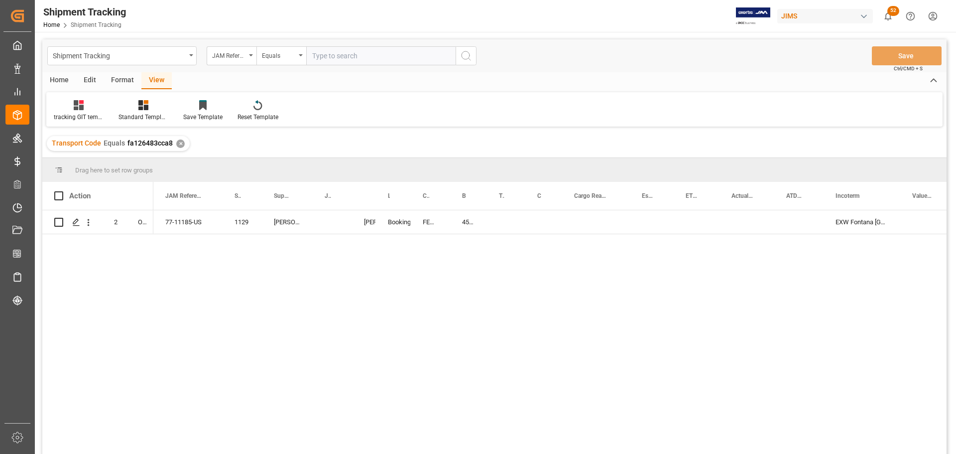
click at [279, 335] on div "77-11185-US 1129 Harman Professional, Inc. Shyamala Mantha Booking FEDEX INTERN…" at bounding box center [549, 335] width 793 height 250
click at [496, 220] on div "Press SPACE to select this row." at bounding box center [506, 221] width 38 height 23
click at [464, 221] on div "458748795320" at bounding box center [468, 221] width 37 height 23
drag, startPoint x: 485, startPoint y: 232, endPoint x: 506, endPoint y: 231, distance: 20.9
click at [542, 220] on div "Press SPACE to select this row." at bounding box center [543, 221] width 37 height 23
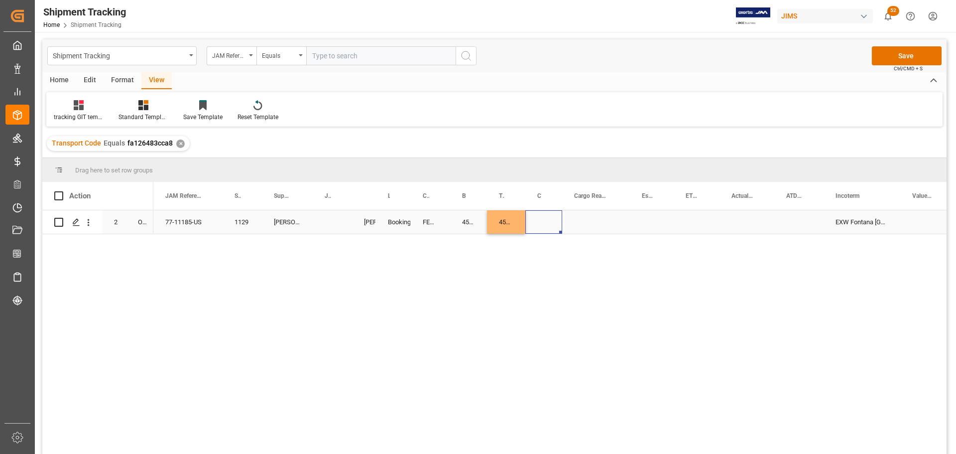
click at [543, 224] on div "Press SPACE to select this row." at bounding box center [543, 221] width 37 height 23
click at [544, 229] on button "Select" at bounding box center [544, 227] width 22 height 19
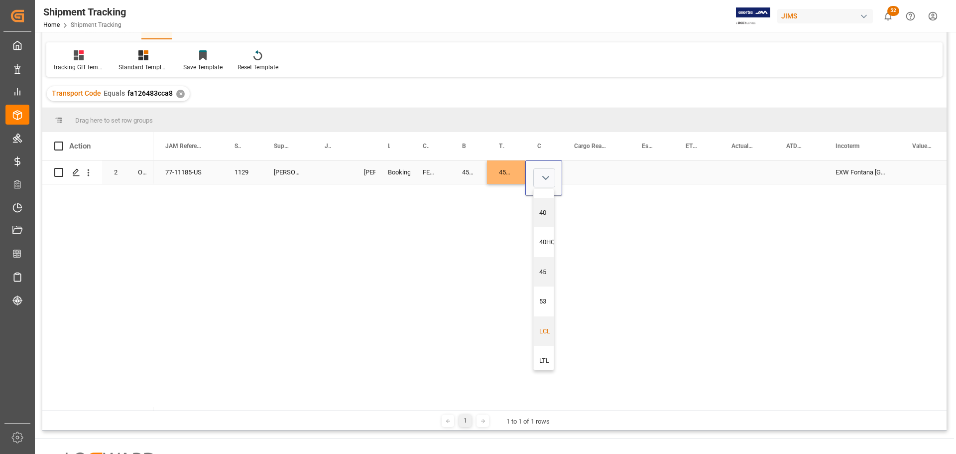
scroll to position [30, 0]
click at [547, 352] on div "LTL" at bounding box center [547, 354] width 16 height 10
click at [583, 174] on div "Press SPACE to select this row." at bounding box center [596, 171] width 68 height 23
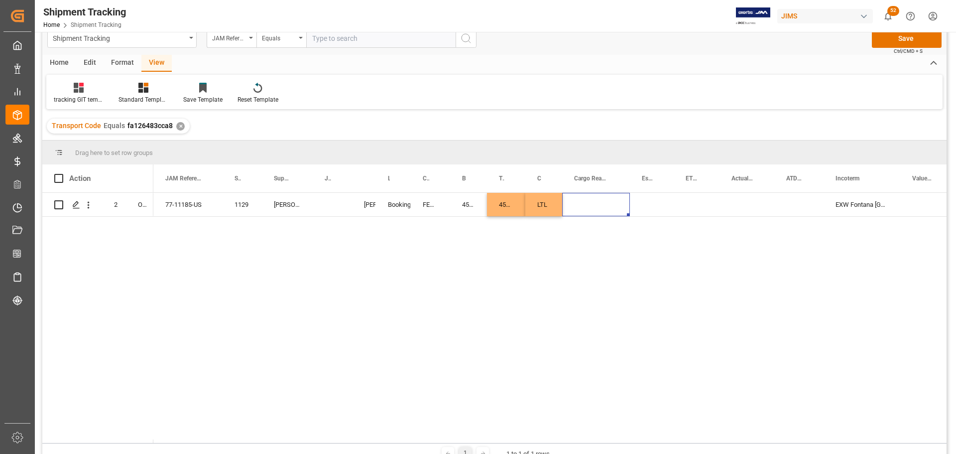
scroll to position [0, 0]
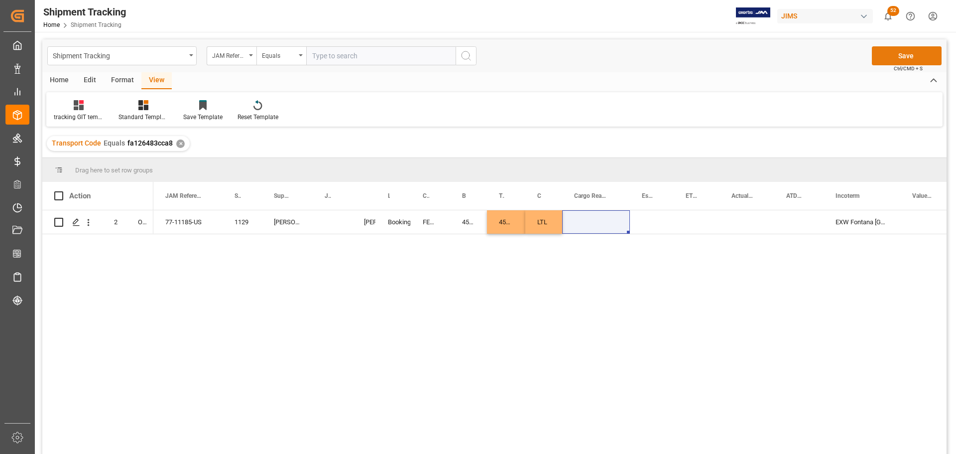
click at [895, 56] on button "Save" at bounding box center [907, 55] width 70 height 19
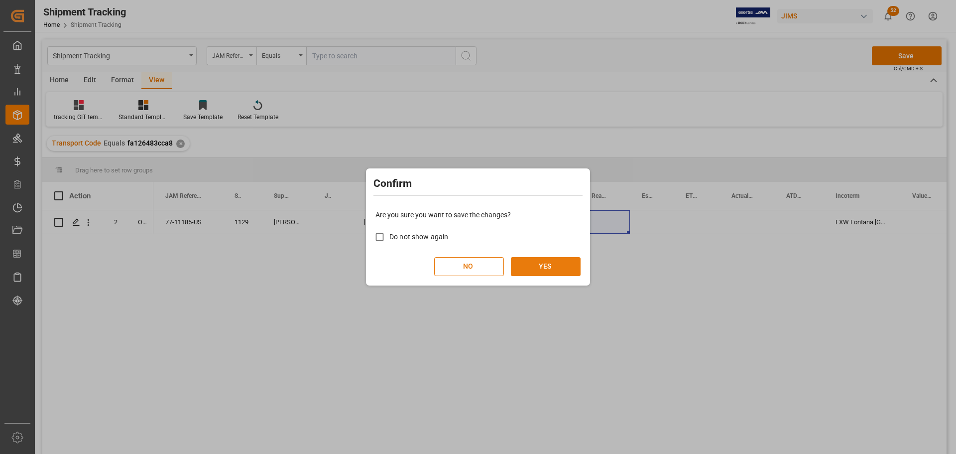
click at [550, 265] on button "YES" at bounding box center [546, 266] width 70 height 19
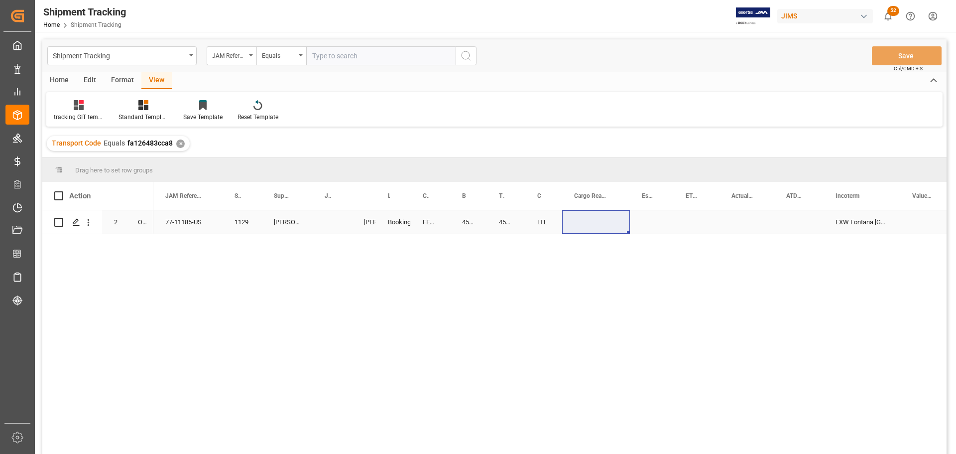
click at [327, 218] on div "Press SPACE to select this row." at bounding box center [332, 221] width 39 height 23
click at [327, 219] on div "Press SPACE to select this row." at bounding box center [332, 221] width 39 height 23
click at [331, 222] on input "Press SPACE to select this row." at bounding box center [332, 227] width 23 height 19
paste input "73169"
type input "73169"
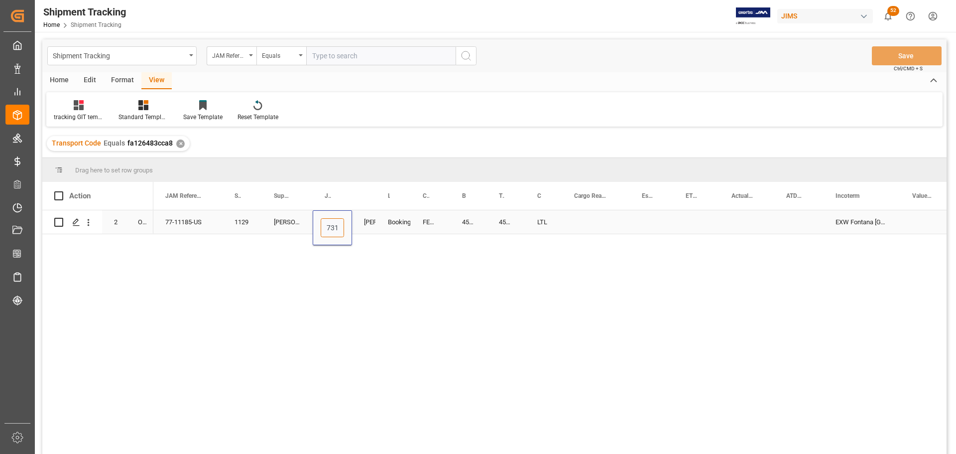
scroll to position [0, 7]
click at [603, 221] on div "Press SPACE to select this row." at bounding box center [596, 221] width 68 height 23
click at [542, 225] on div "LTL" at bounding box center [543, 221] width 37 height 23
click at [601, 225] on div "Press SPACE to select this row." at bounding box center [596, 221] width 68 height 23
click at [597, 222] on div "Press SPACE to select this row." at bounding box center [596, 221] width 68 height 23
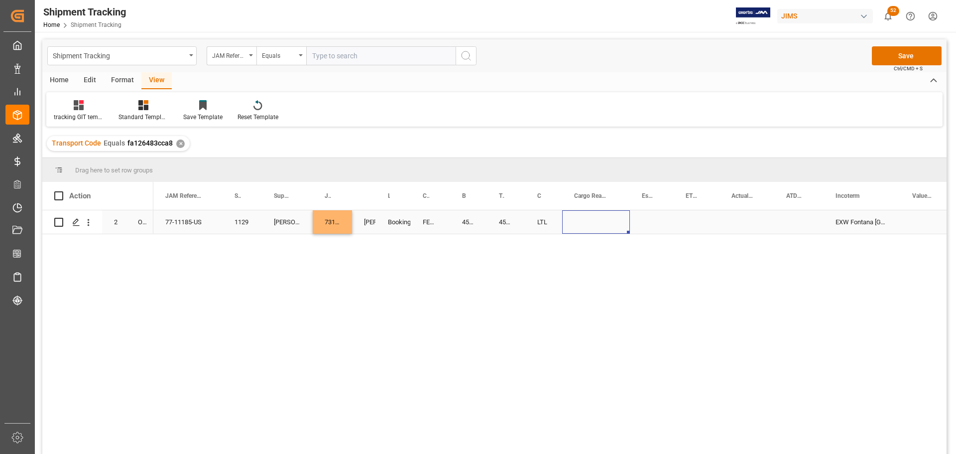
click at [597, 222] on div "Press SPACE to select this row." at bounding box center [596, 221] width 68 height 23
click at [465, 221] on div "458748795320" at bounding box center [468, 221] width 37 height 23
click at [590, 215] on div "Press SPACE to select this row." at bounding box center [596, 221] width 68 height 23
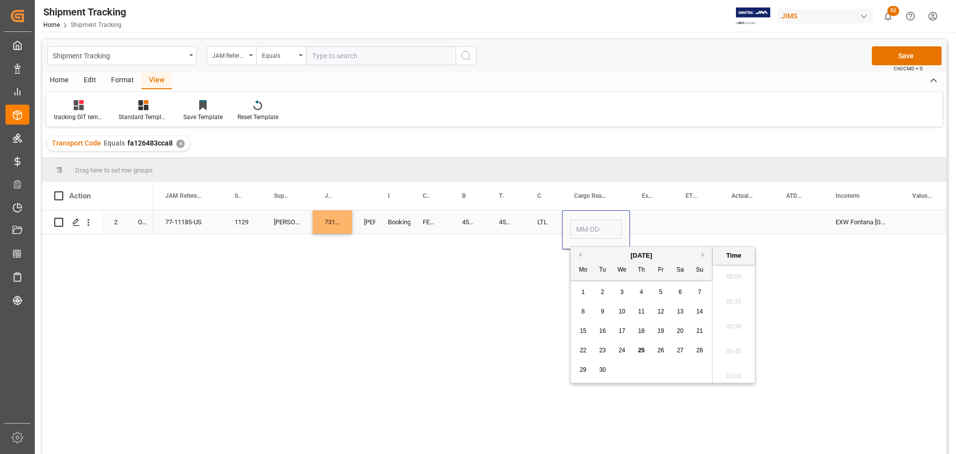
scroll to position [900, 0]
click at [622, 347] on span "24" at bounding box center [621, 350] width 6 height 7
type input "09-24-2025 00:00"
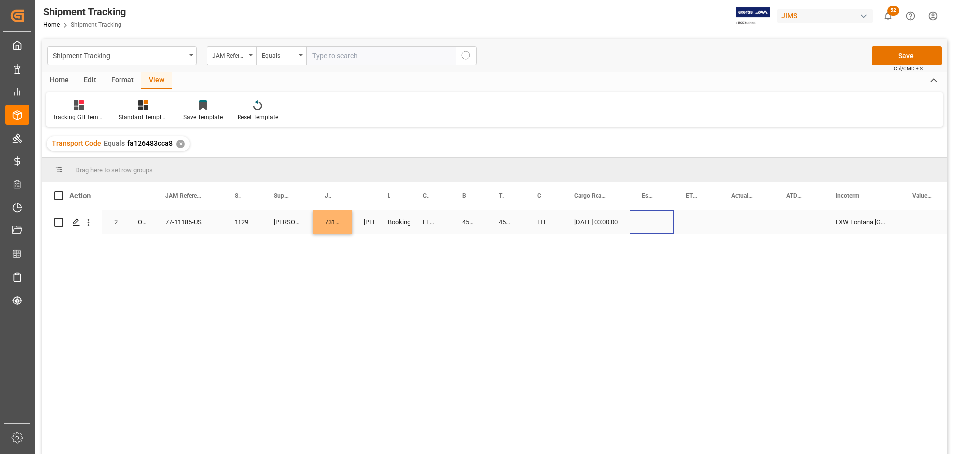
click at [667, 213] on div "Press SPACE to select this row." at bounding box center [652, 221] width 44 height 23
click at [612, 228] on div "09-24-2025 00:00:00" at bounding box center [596, 221] width 68 height 23
drag, startPoint x: 627, startPoint y: 233, endPoint x: 740, endPoint y: 230, distance: 113.1
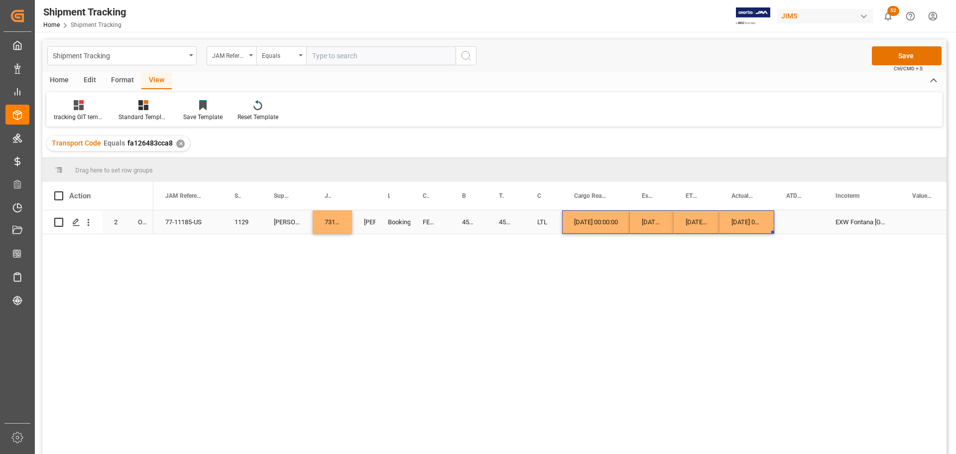
click at [796, 224] on div "Press SPACE to select this row." at bounding box center [798, 221] width 49 height 23
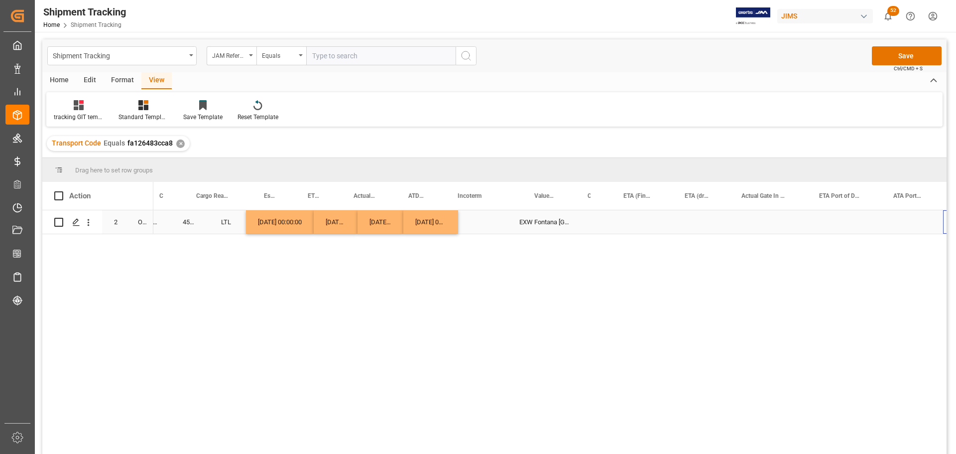
scroll to position [0, 378]
click at [639, 216] on div "Press SPACE to select this row." at bounding box center [641, 221] width 61 height 23
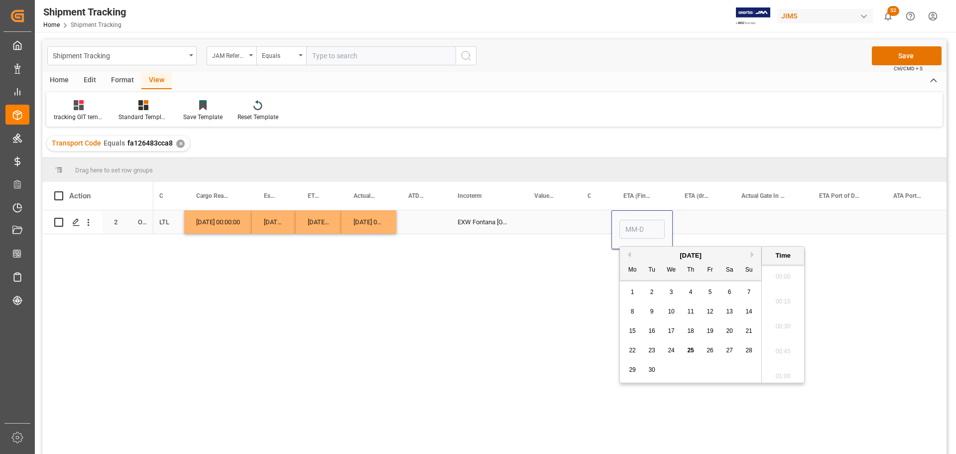
scroll to position [900, 0]
click at [629, 367] on span "29" at bounding box center [632, 369] width 6 height 7
type input "09-29-2025 00:00"
click at [699, 221] on div "Press SPACE to select this row." at bounding box center [701, 221] width 57 height 23
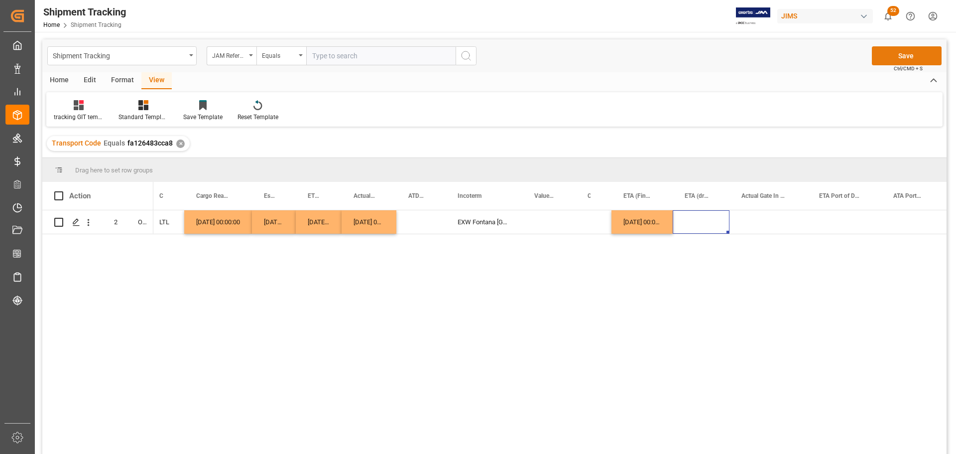
click at [904, 56] on button "Save" at bounding box center [907, 55] width 70 height 19
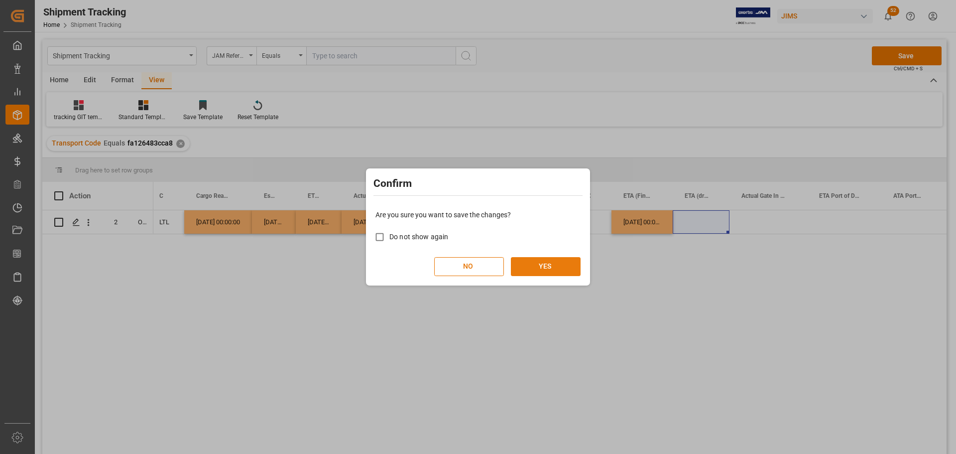
click at [537, 269] on button "YES" at bounding box center [546, 266] width 70 height 19
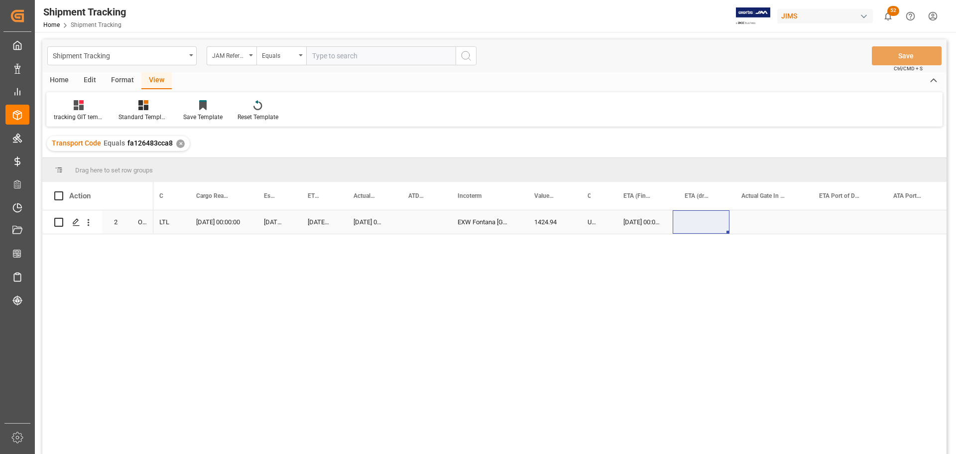
click at [413, 225] on div "Press SPACE to select this row." at bounding box center [420, 221] width 49 height 23
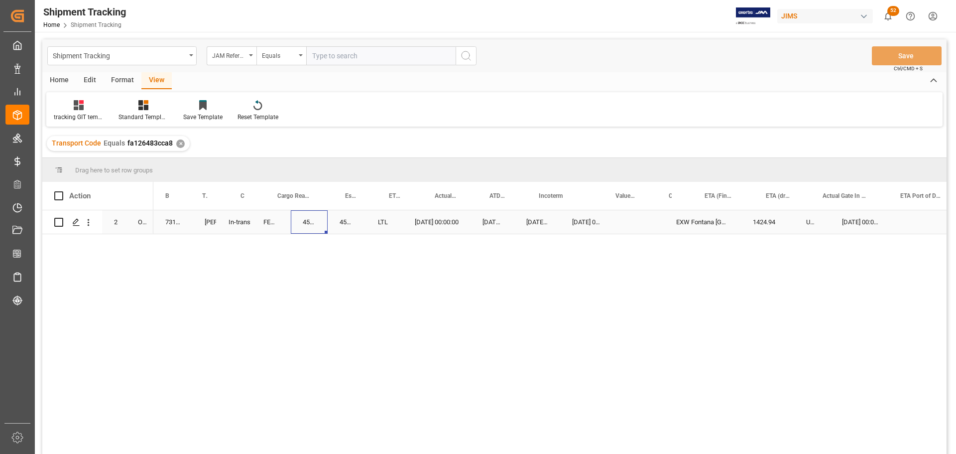
scroll to position [0, 0]
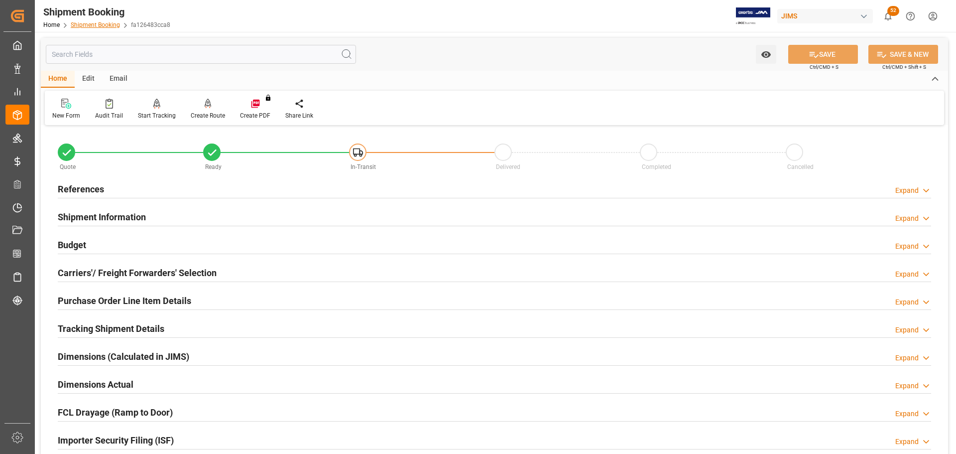
click at [91, 24] on link "Shipment Booking" at bounding box center [95, 24] width 49 height 7
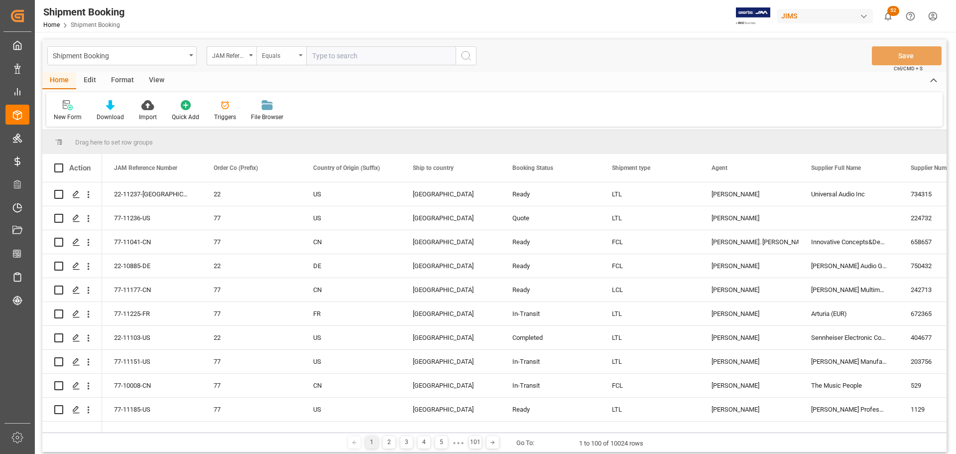
click at [304, 55] on div "Equals" at bounding box center [281, 55] width 50 height 19
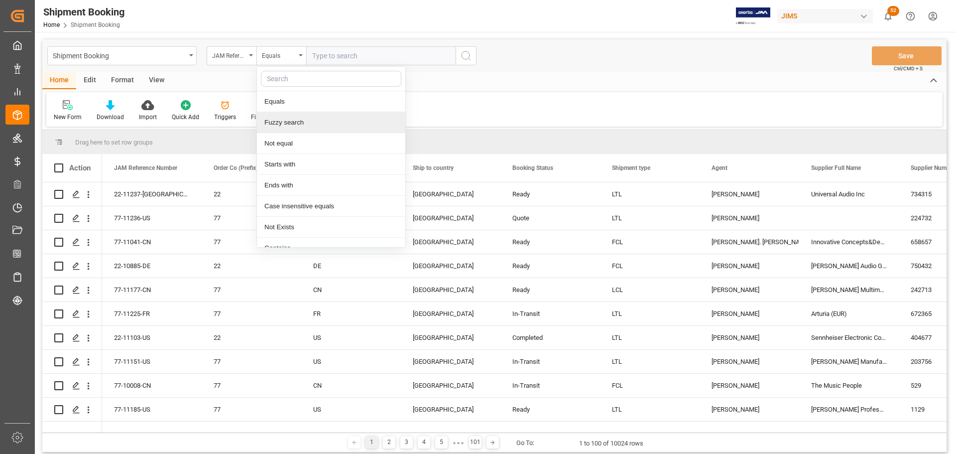
click at [303, 123] on div "Fuzzy search" at bounding box center [331, 122] width 148 height 21
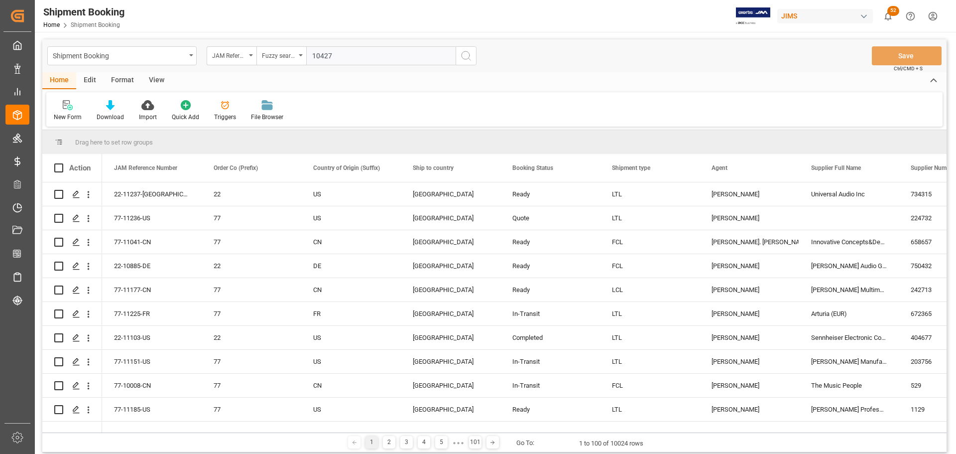
type input "10427"
click at [467, 53] on icon "search button" at bounding box center [466, 56] width 12 height 12
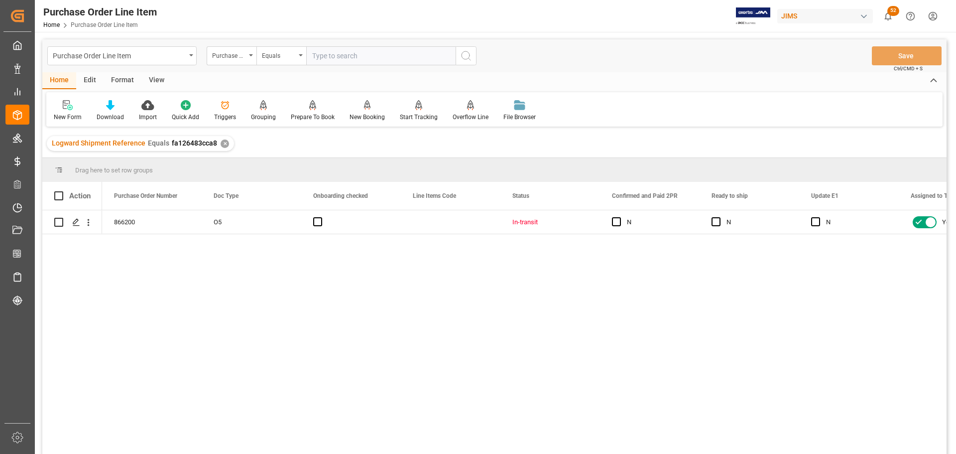
click at [155, 81] on div "View" at bounding box center [156, 80] width 30 height 17
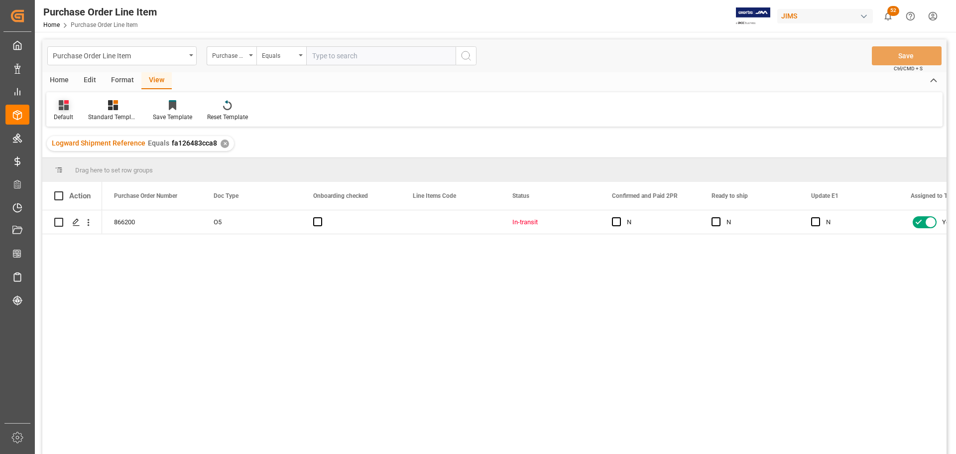
click at [64, 112] on div "Default" at bounding box center [63, 111] width 34 height 22
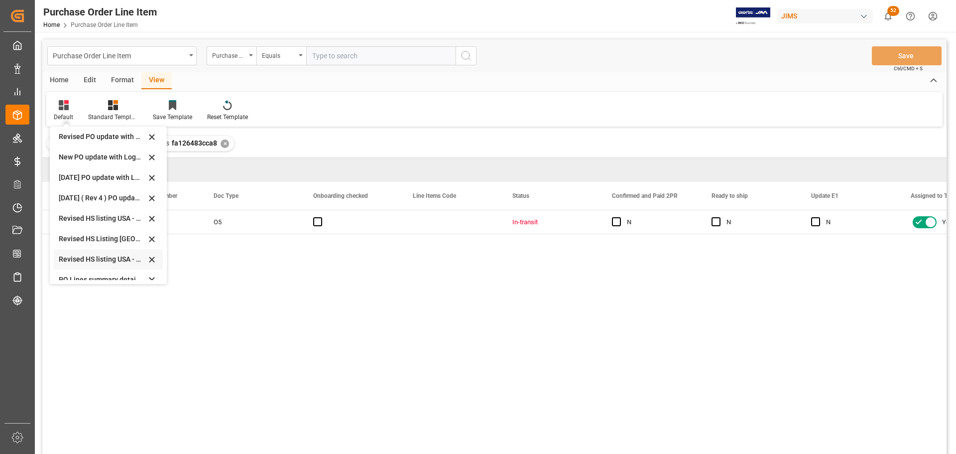
scroll to position [279, 0]
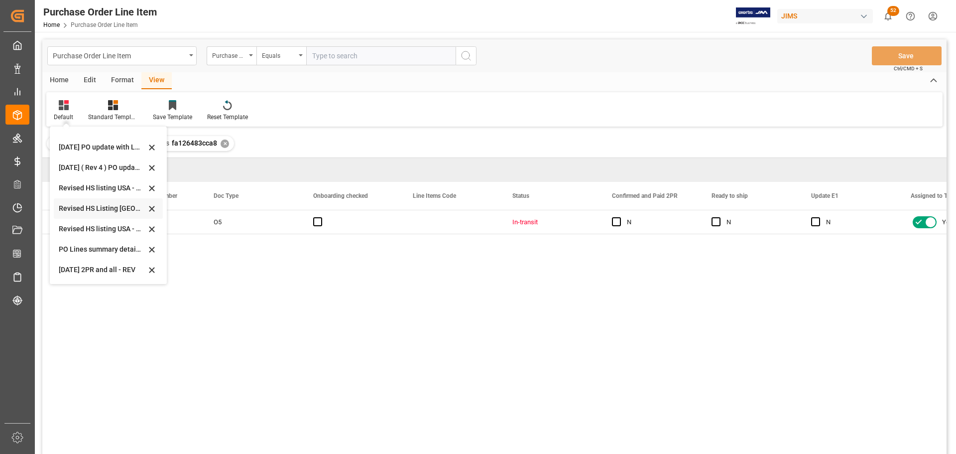
click at [93, 203] on div "Revised HS Listing [GEOGRAPHIC_DATA]" at bounding box center [108, 208] width 109 height 20
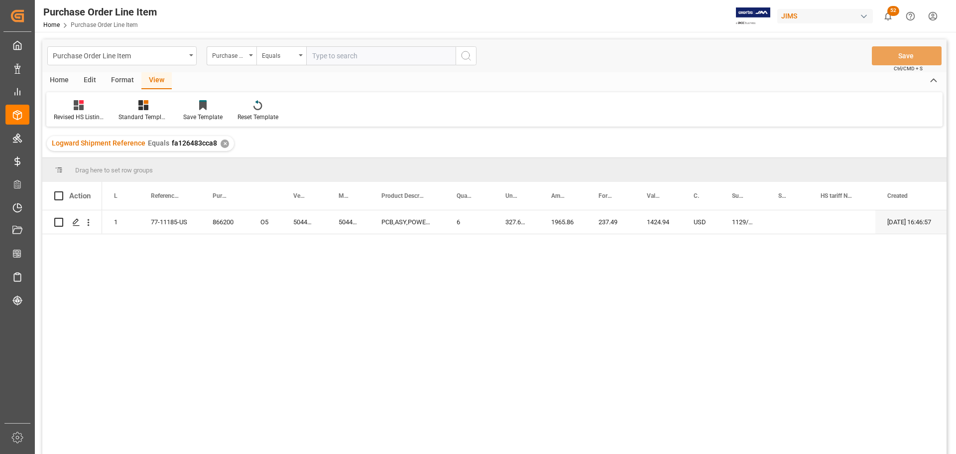
click at [153, 79] on div "View" at bounding box center [156, 80] width 30 height 17
click at [76, 112] on div "Revised HS Listing [GEOGRAPHIC_DATA]" at bounding box center [78, 111] width 65 height 22
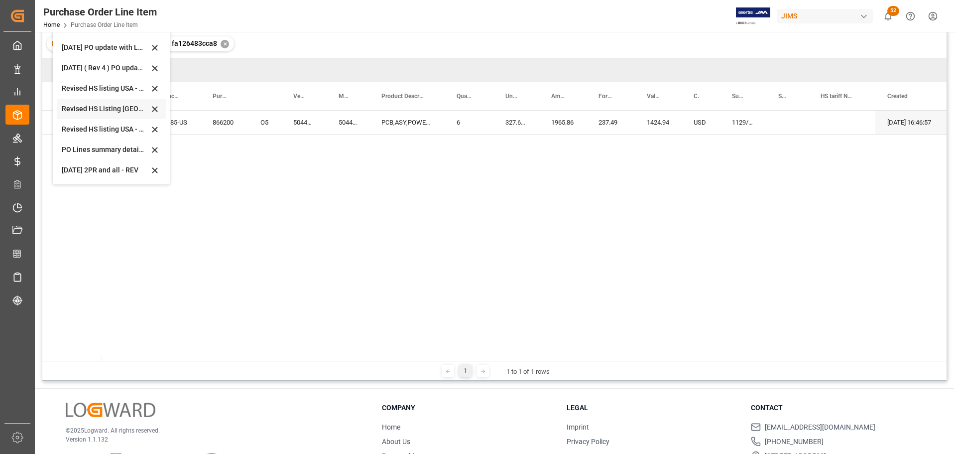
click at [71, 106] on div "Revised HS Listing [GEOGRAPHIC_DATA]" at bounding box center [105, 109] width 87 height 10
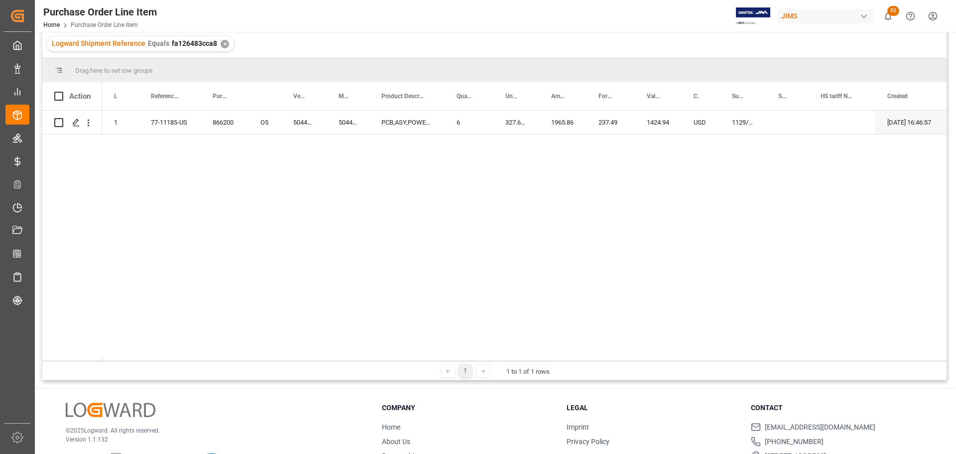
click at [242, 182] on div "866200 O5 1 77-11185-US 5044126-05 5044126-05 PCB,ASY,POWERED_SPEAKERS_PM1,A 6 …" at bounding box center [524, 236] width 844 height 250
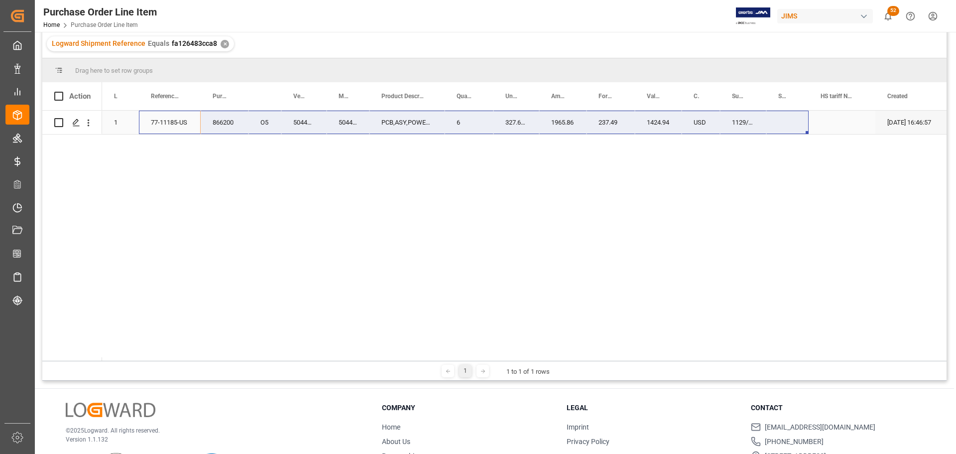
drag, startPoint x: 160, startPoint y: 119, endPoint x: 769, endPoint y: 119, distance: 609.4
click at [769, 119] on div "866200 O5 1 77-11185-US 5044126-05 5044126-05 PCB,ASY,POWERED_SPEAKERS_PM1,A 6 …" at bounding box center [638, 123] width 1072 height 24
click at [347, 121] on div "5044126-05" at bounding box center [348, 122] width 43 height 23
